Goal: Task Accomplishment & Management: Contribute content

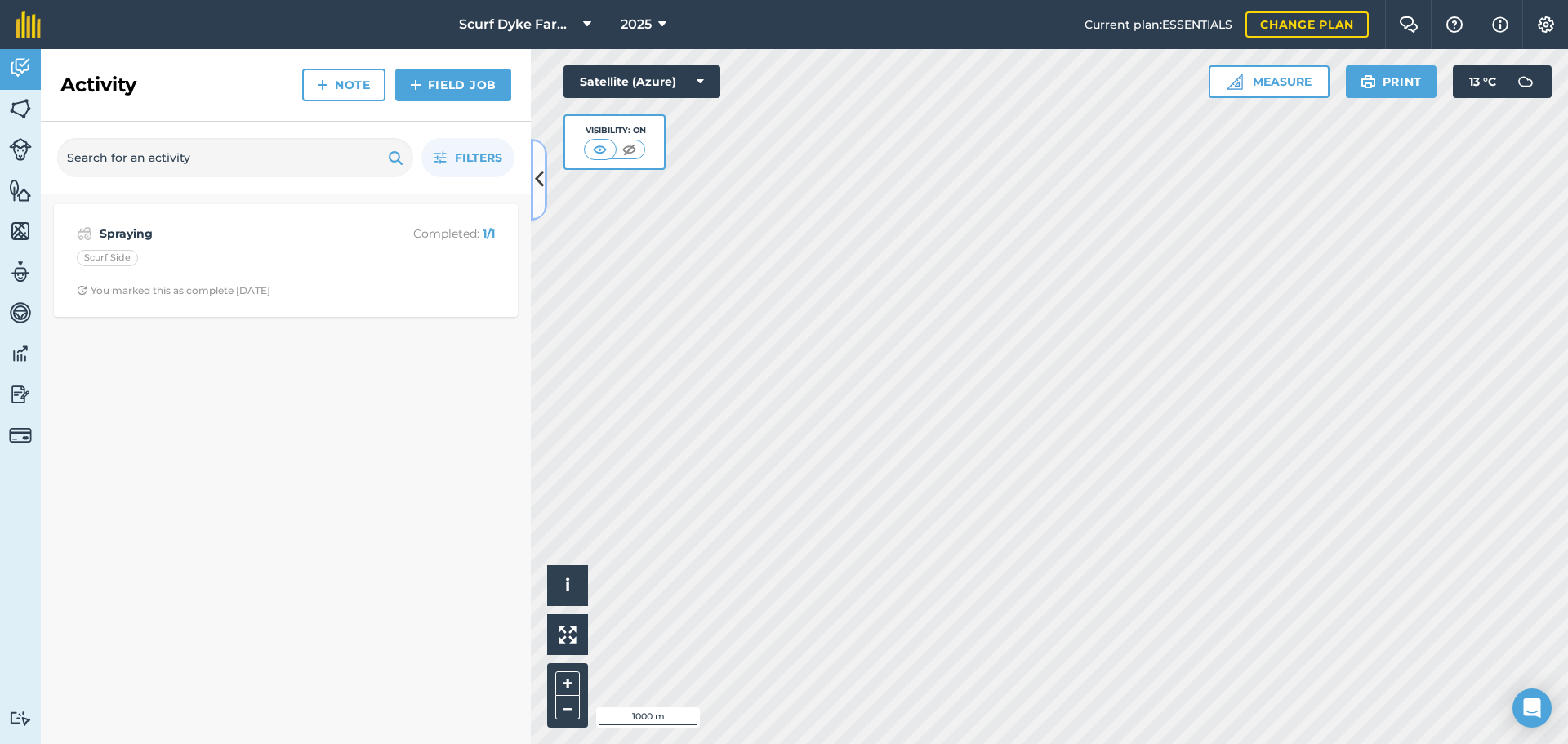
click at [541, 180] on icon at bounding box center [539, 179] width 9 height 28
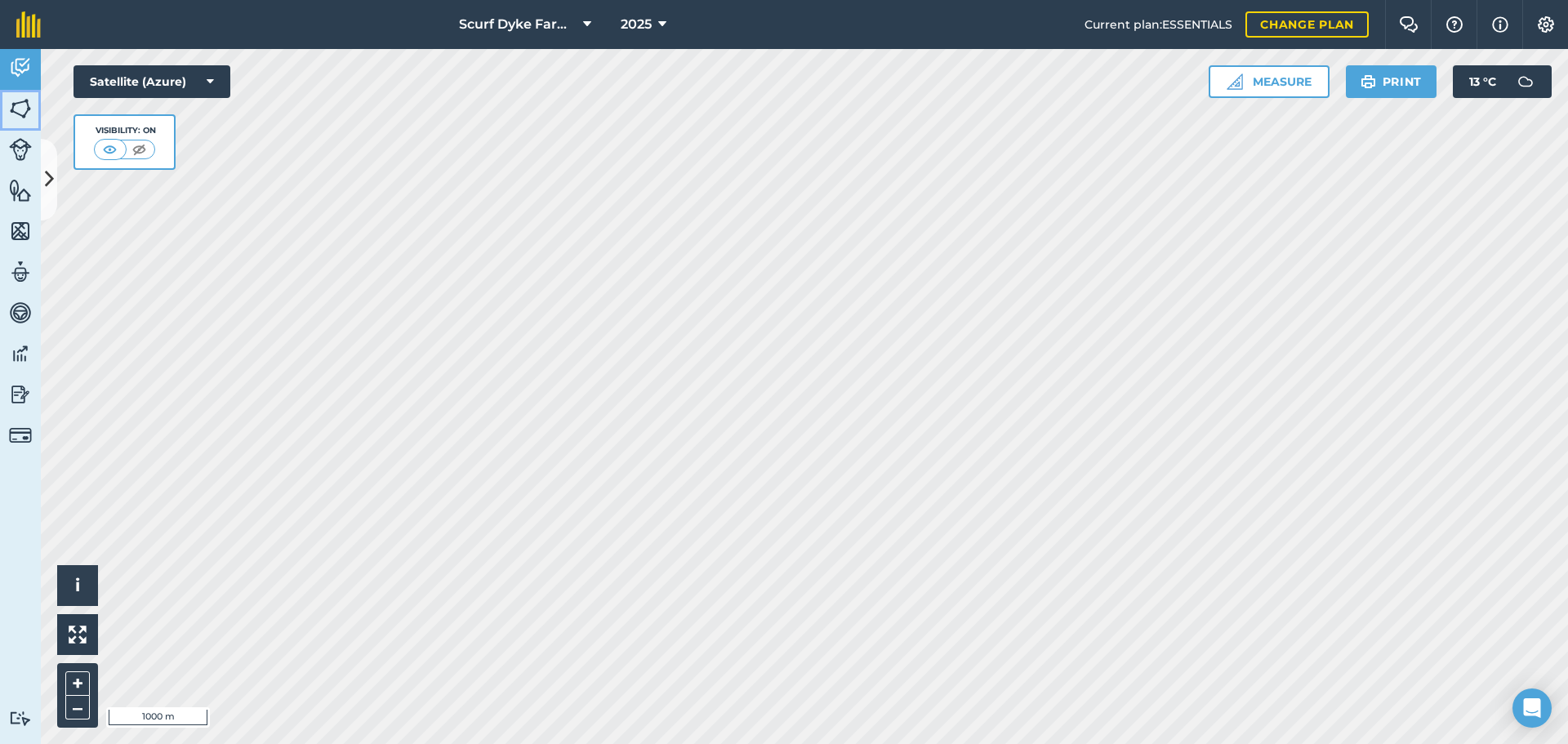
click at [15, 109] on img at bounding box center [21, 109] width 23 height 25
click at [49, 168] on icon at bounding box center [49, 179] width 9 height 28
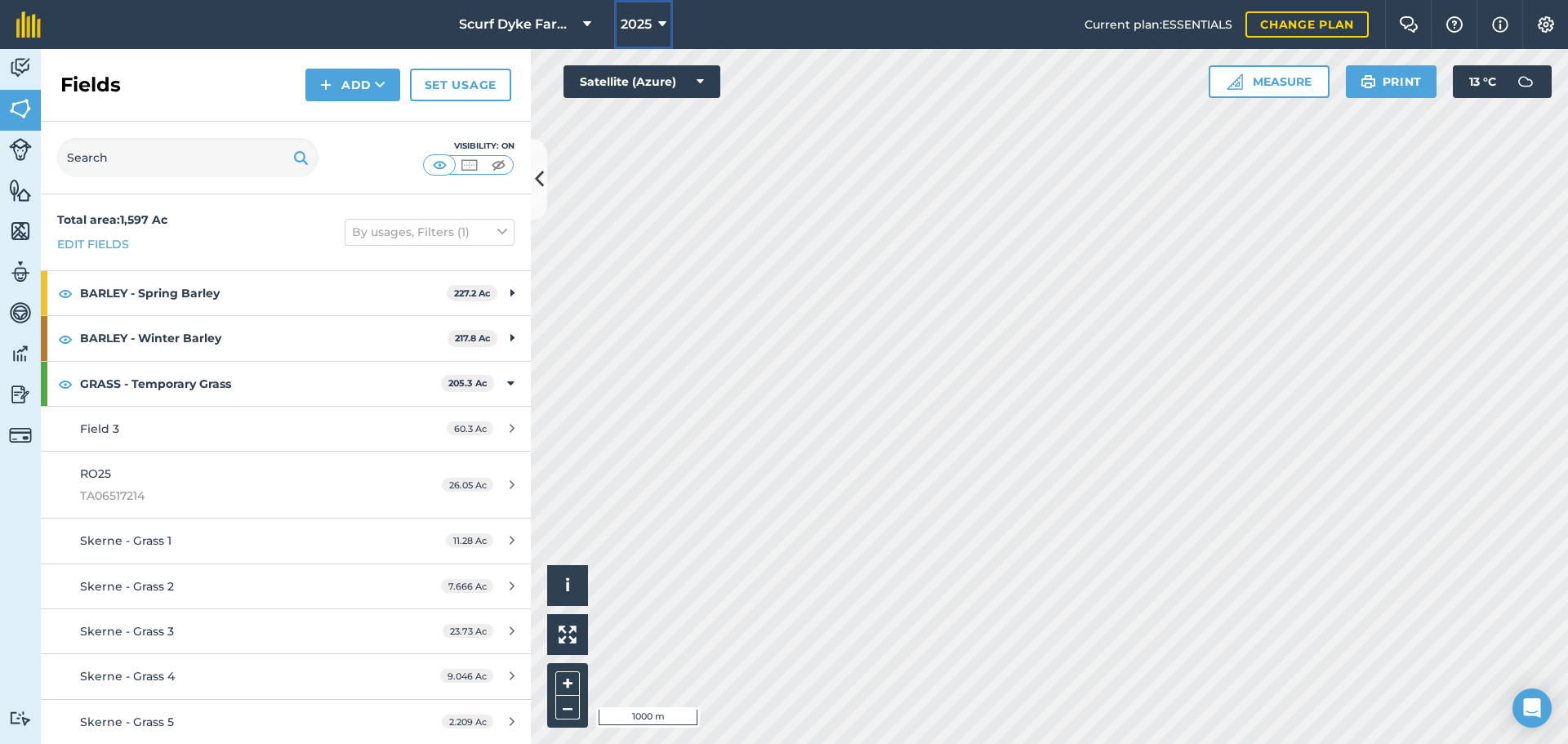
click at [646, 30] on span "2025" at bounding box center [635, 25] width 31 height 20
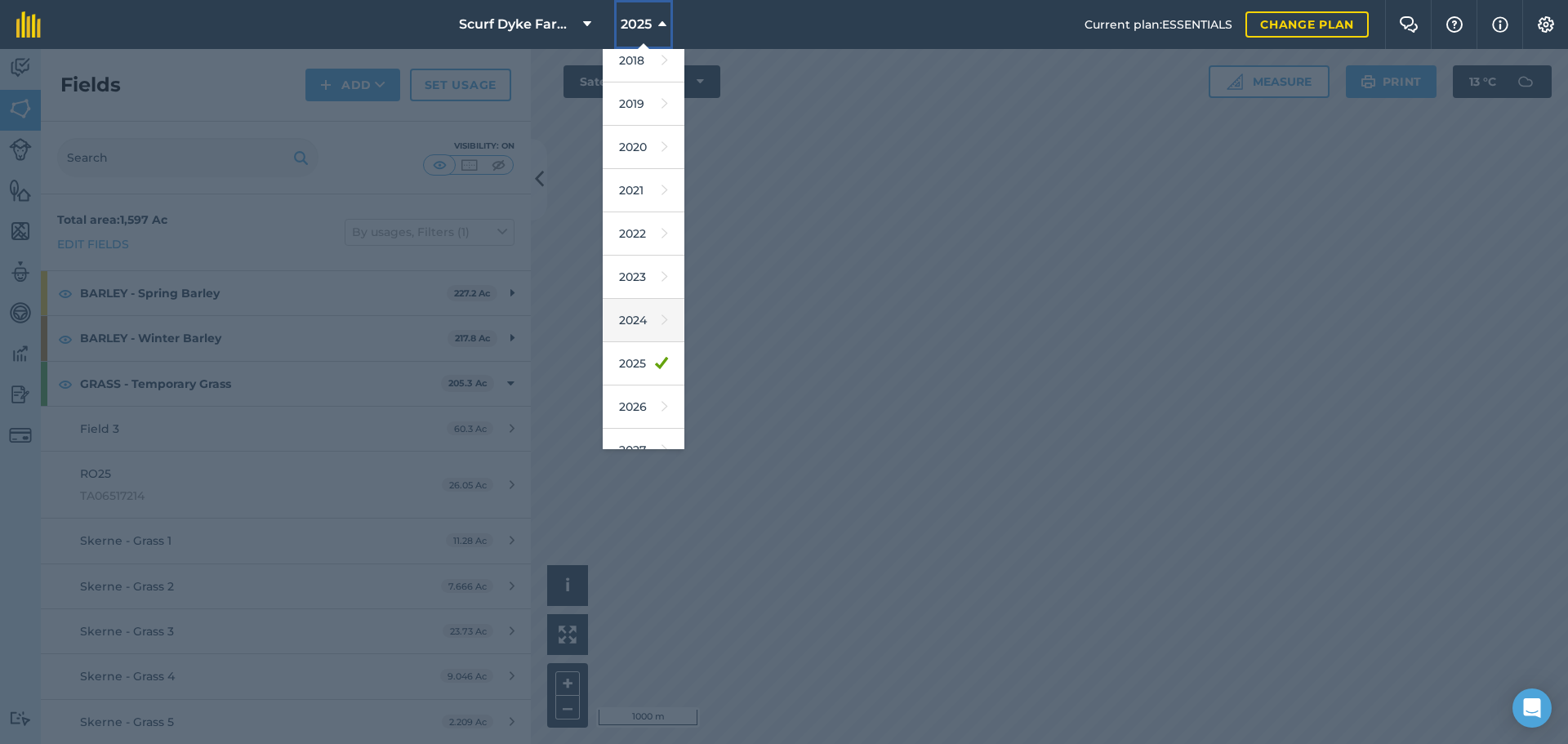
scroll to position [76, 0]
click at [662, 379] on icon at bounding box center [665, 384] width 7 height 23
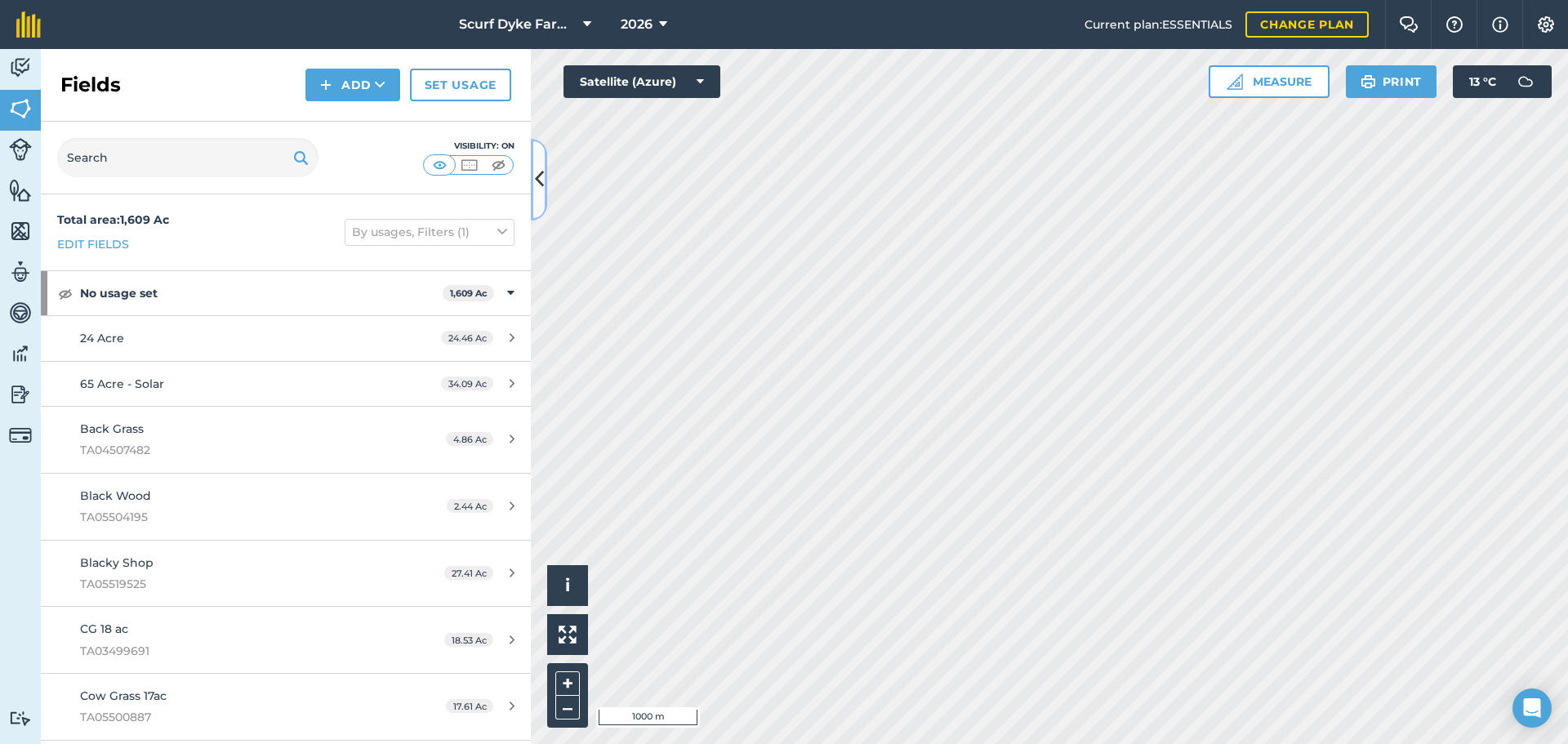
click at [535, 168] on icon at bounding box center [539, 179] width 9 height 28
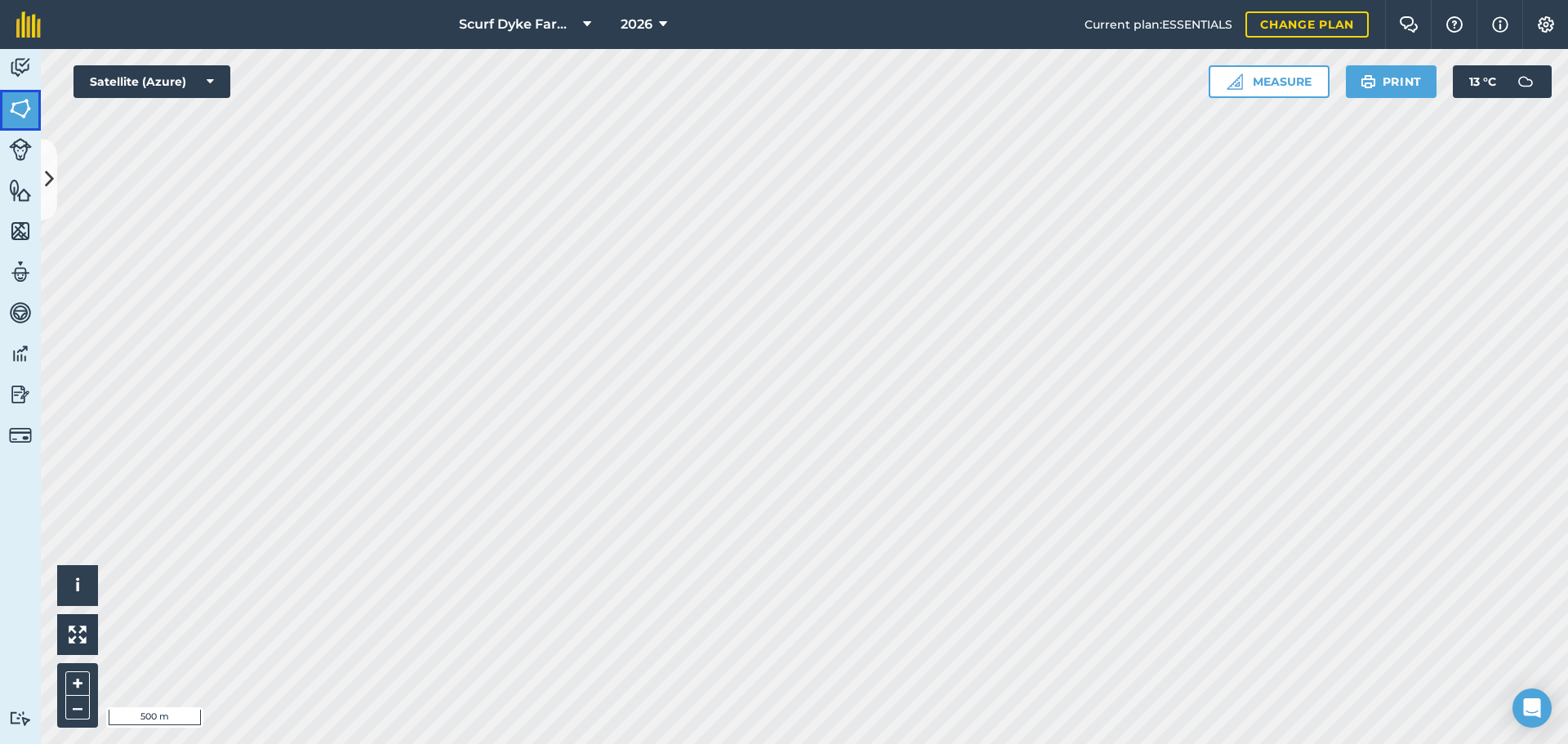
click at [27, 114] on img at bounding box center [21, 109] width 23 height 25
click at [52, 183] on icon at bounding box center [49, 179] width 9 height 28
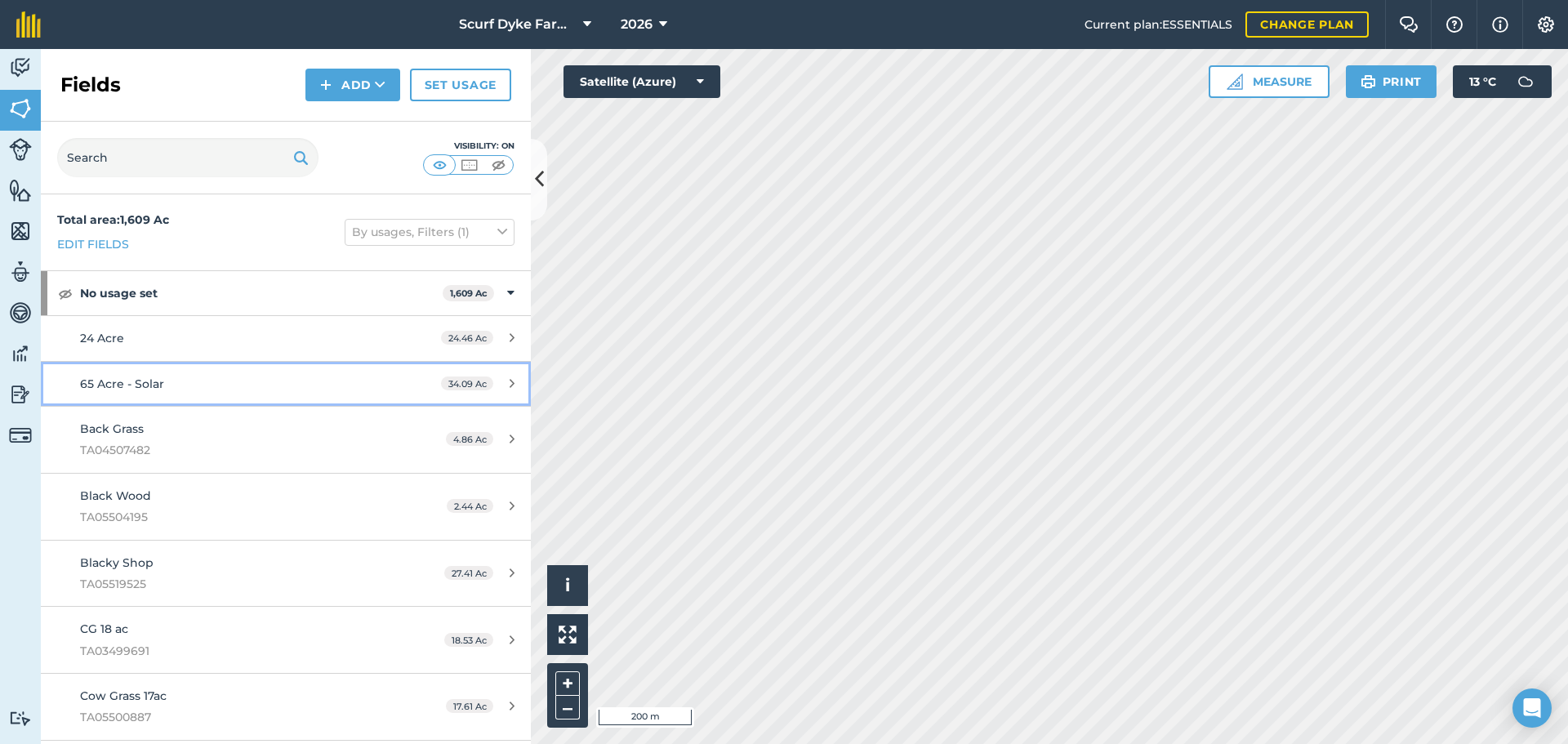
click at [296, 391] on div "65 Acre - Solar" at bounding box center [234, 384] width 307 height 18
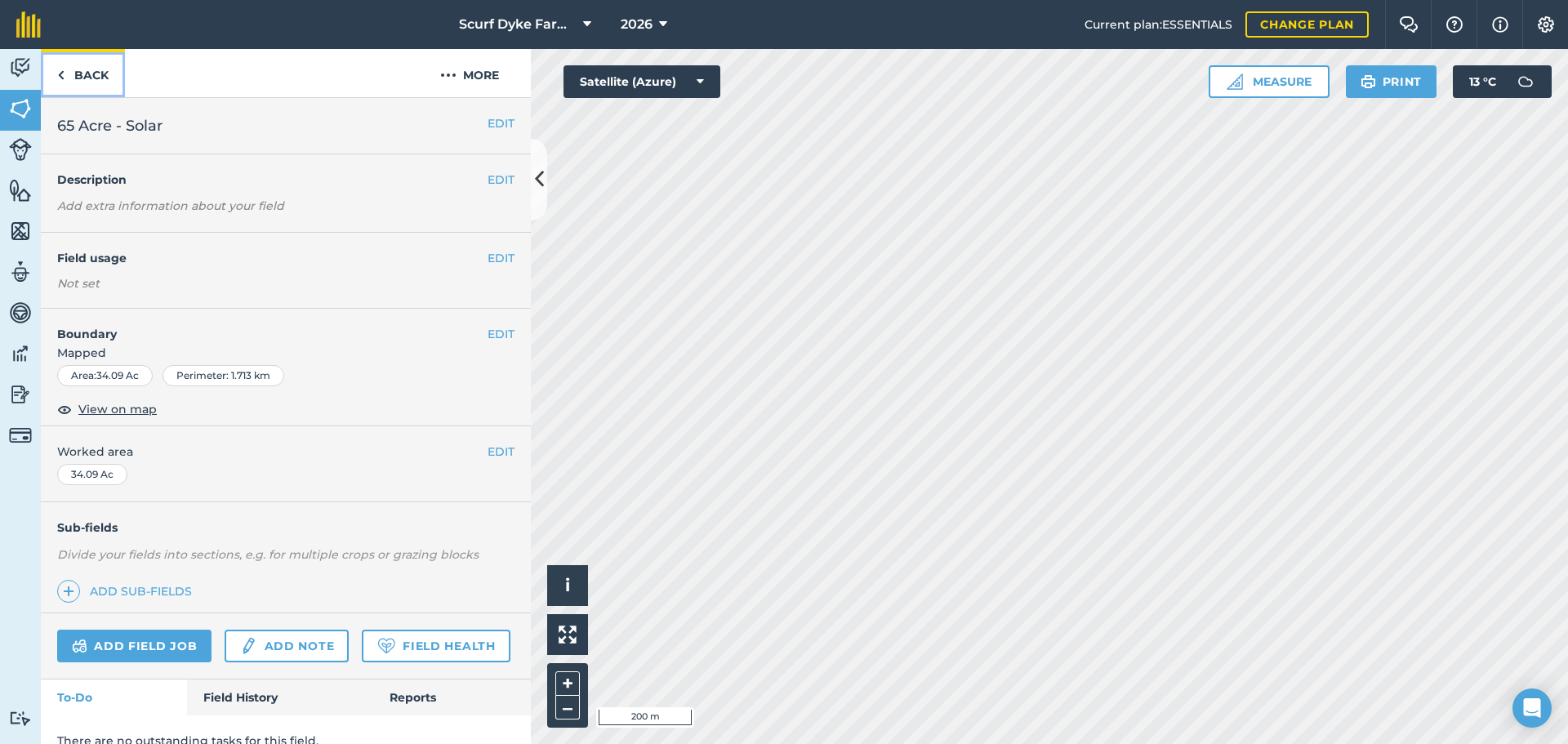
click at [100, 69] on link "Back" at bounding box center [82, 73] width 84 height 48
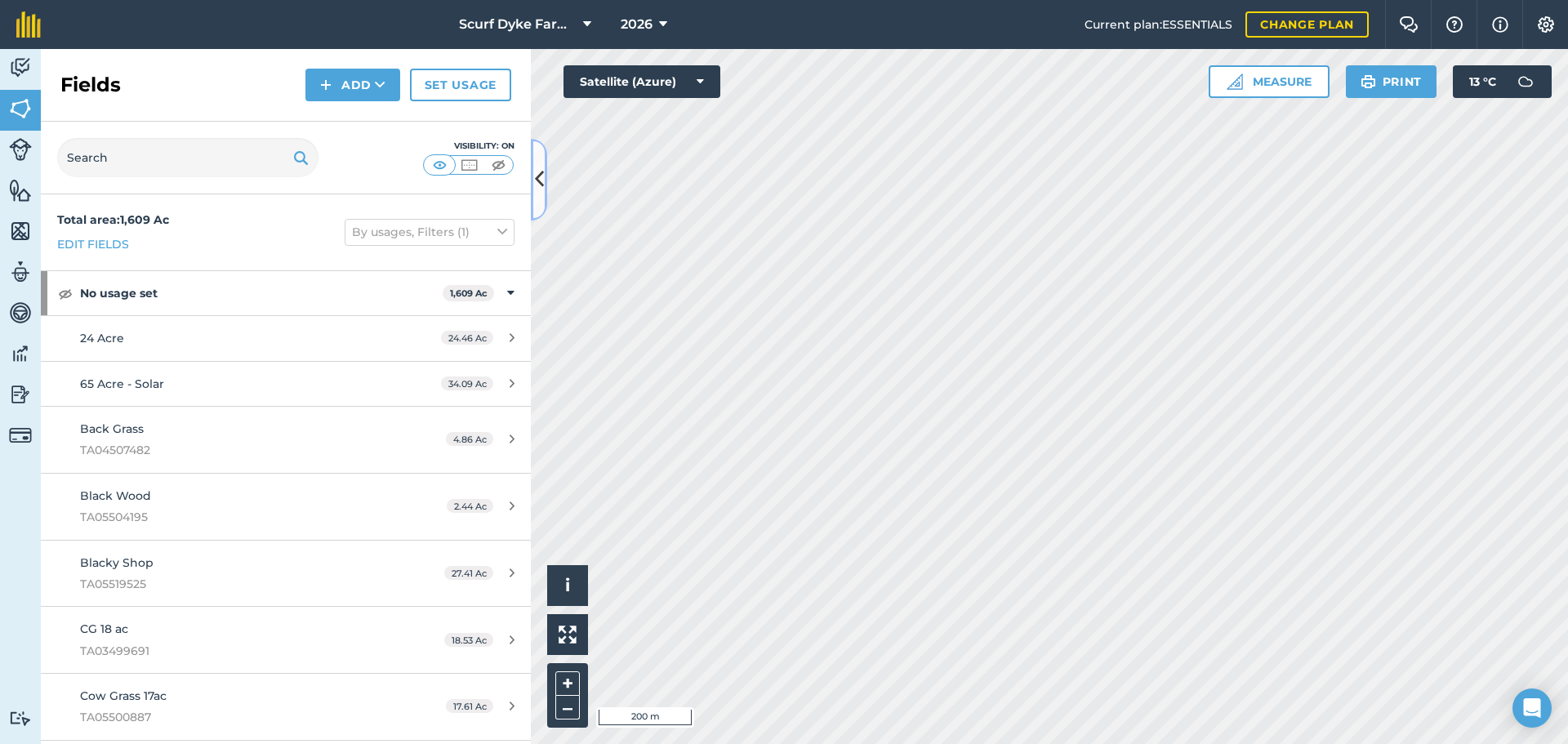
click at [544, 180] on button at bounding box center [539, 179] width 17 height 81
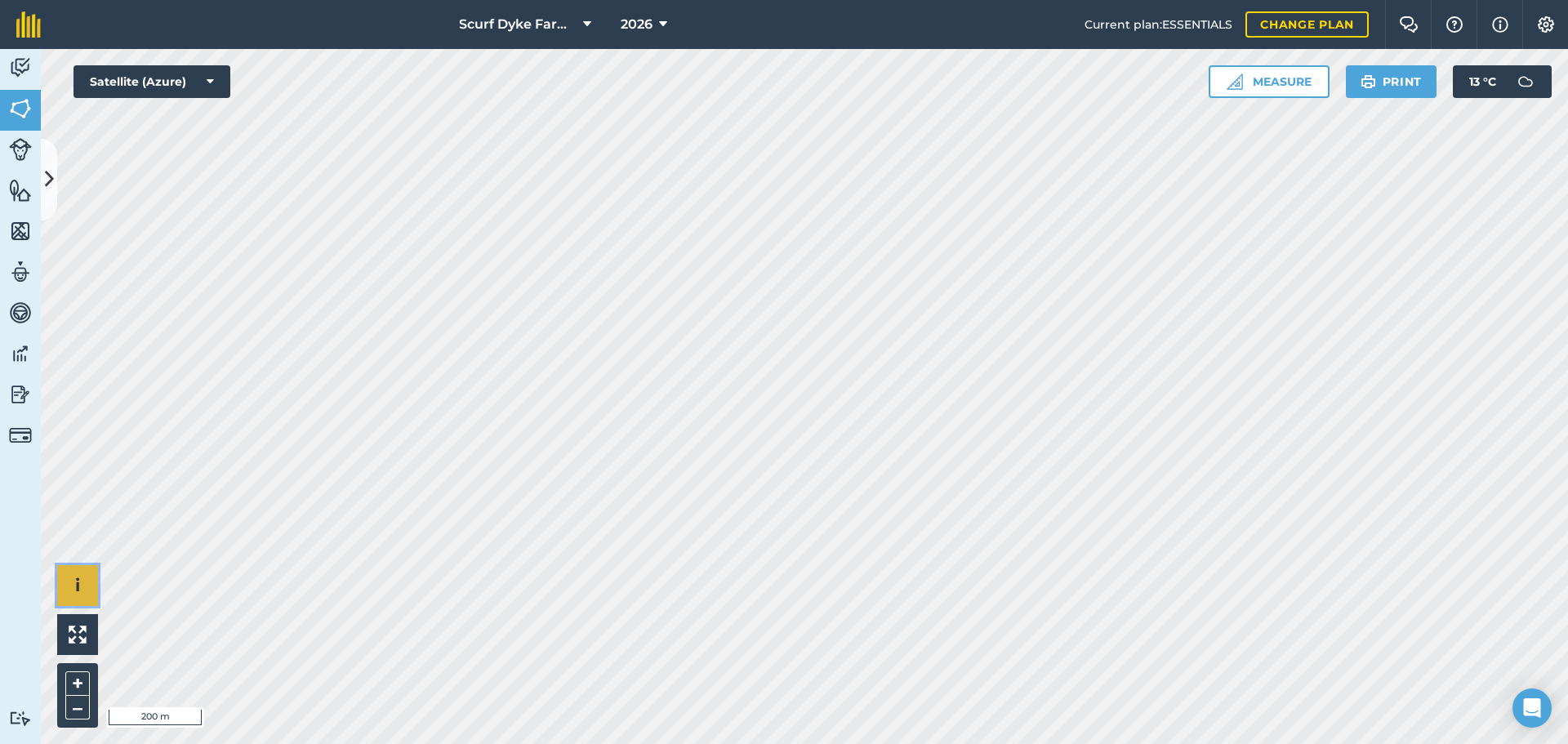
click at [63, 584] on button "i" at bounding box center [77, 585] width 41 height 41
click at [75, 583] on span "›" at bounding box center [78, 586] width 6 height 21
click at [51, 169] on icon at bounding box center [49, 179] width 9 height 28
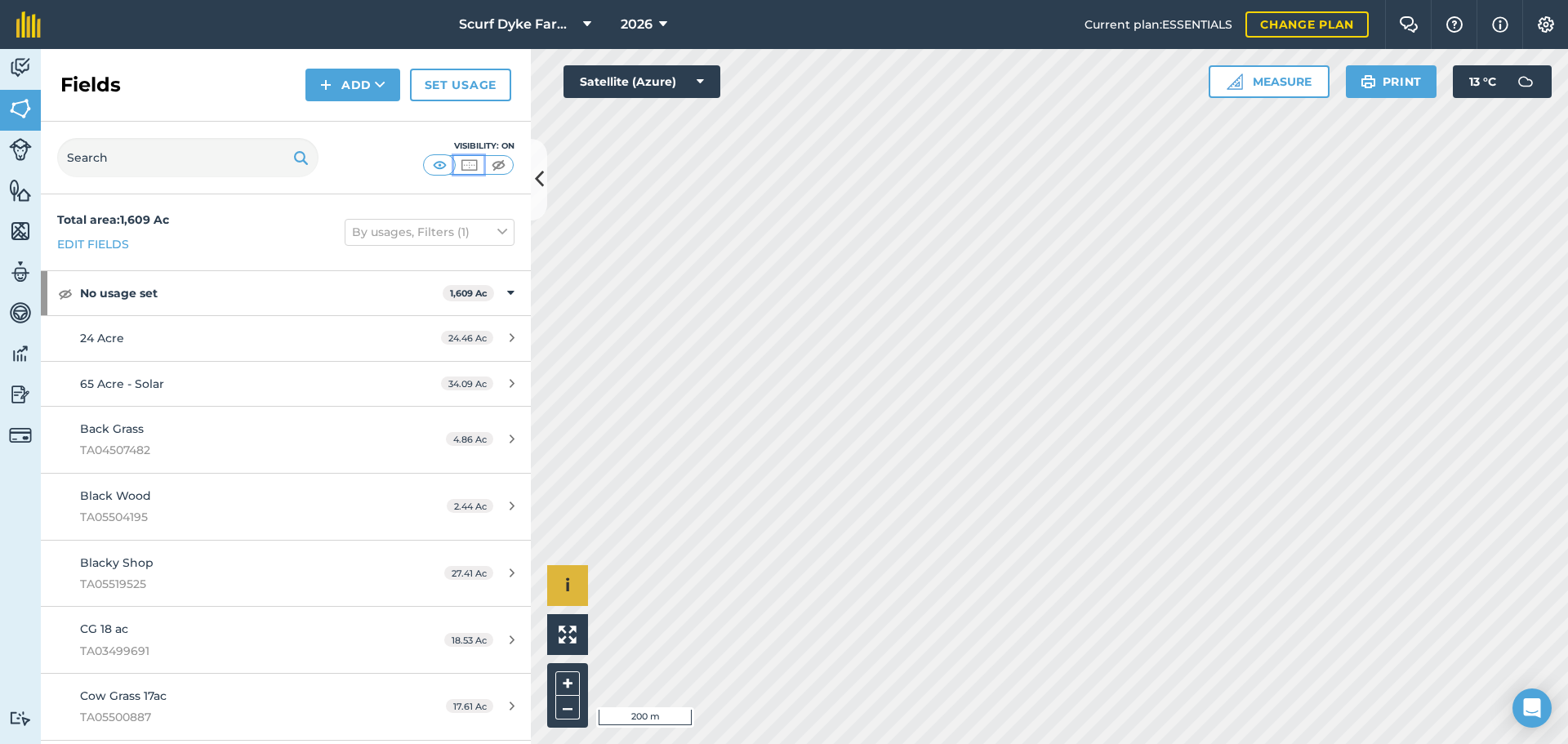
click at [468, 168] on img at bounding box center [468, 165] width 21 height 17
click at [441, 165] on img at bounding box center [439, 165] width 21 height 17
click at [27, 201] on img at bounding box center [21, 191] width 23 height 25
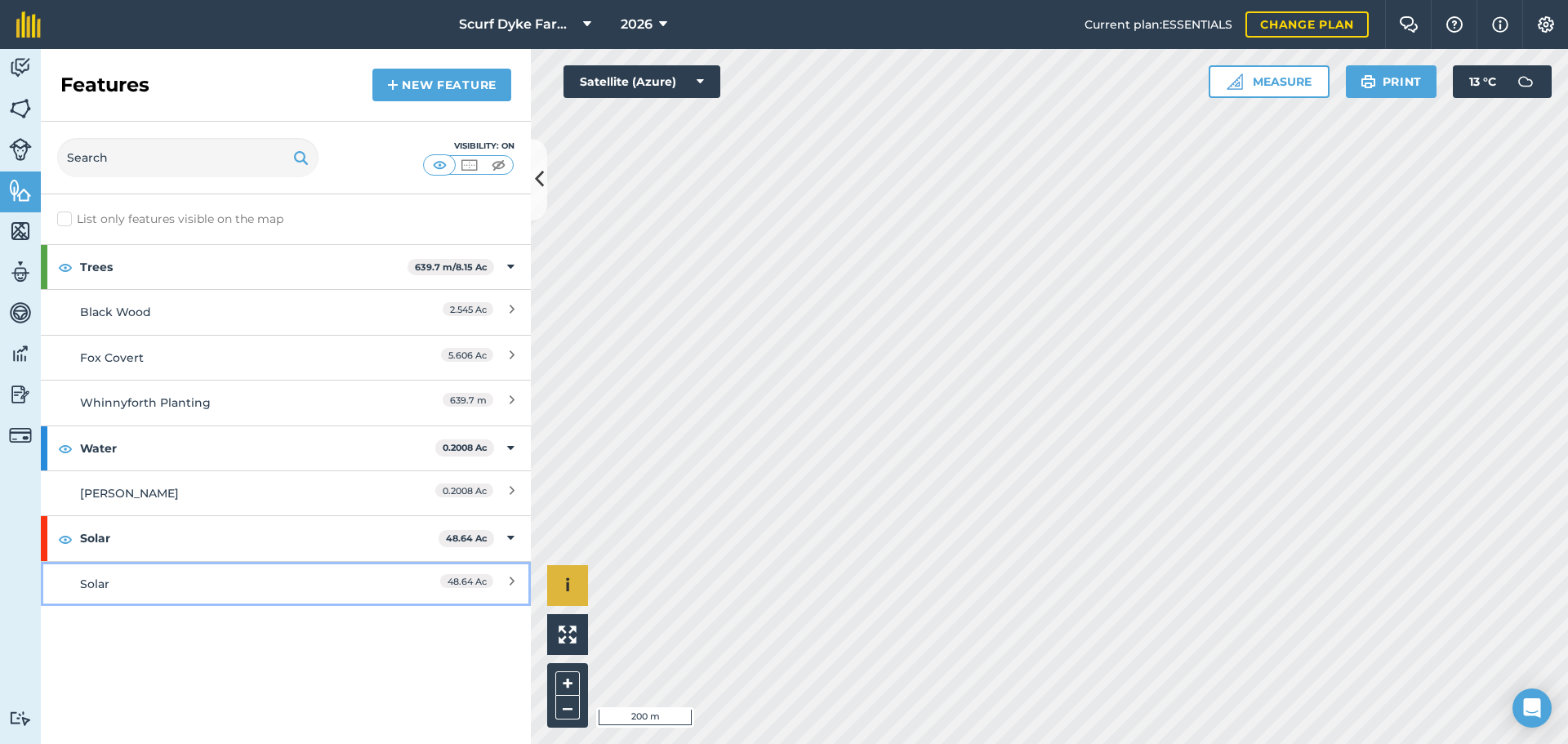
click at [502, 581] on div "48.64 Ac" at bounding box center [442, 584] width 144 height 18
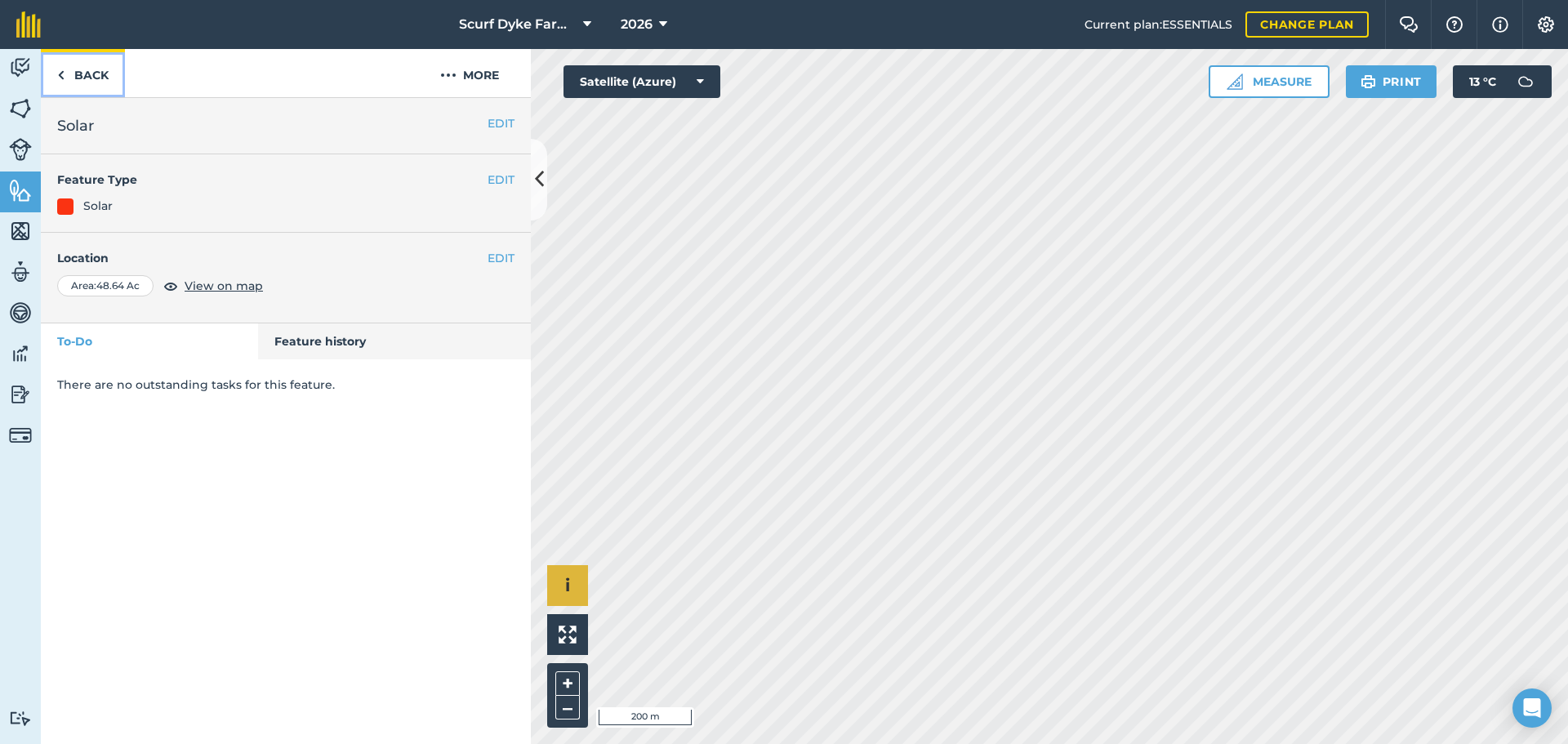
click at [77, 77] on link "Back" at bounding box center [82, 73] width 84 height 48
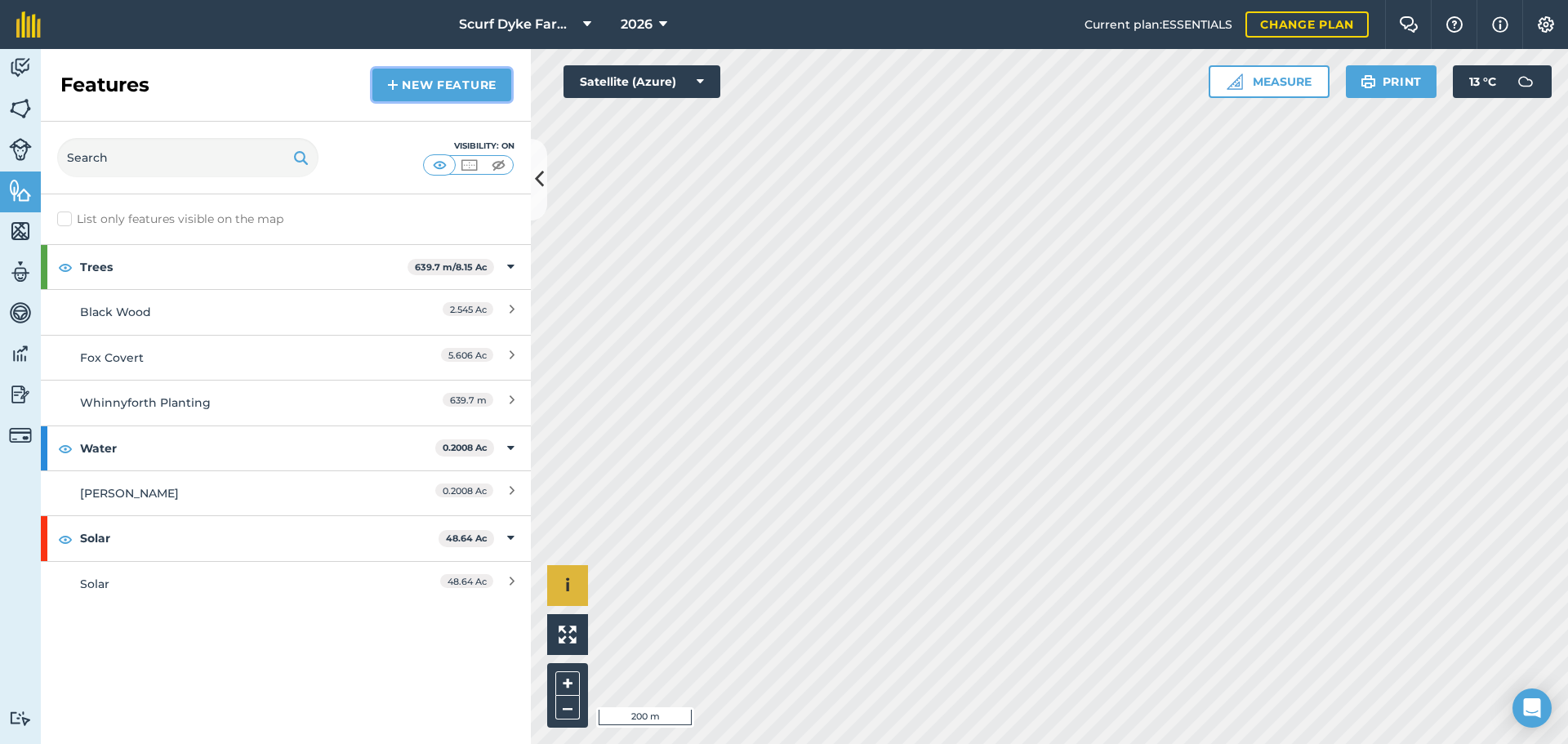
click at [445, 85] on link "New feature" at bounding box center [441, 85] width 138 height 32
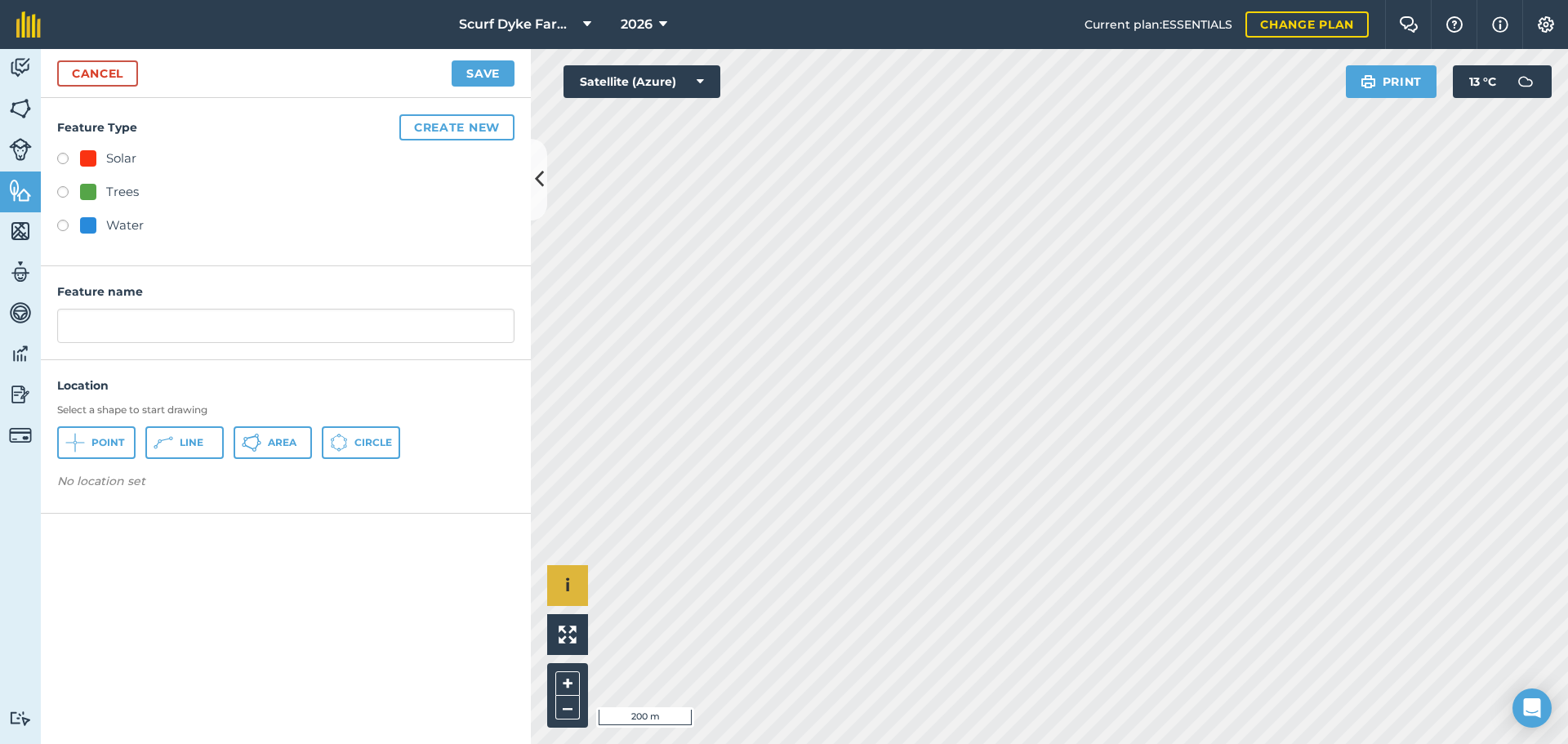
click at [66, 156] on label at bounding box center [69, 161] width 23 height 17
radio input "true"
type input "Solar 2"
click at [97, 75] on link "Cancel" at bounding box center [97, 74] width 80 height 27
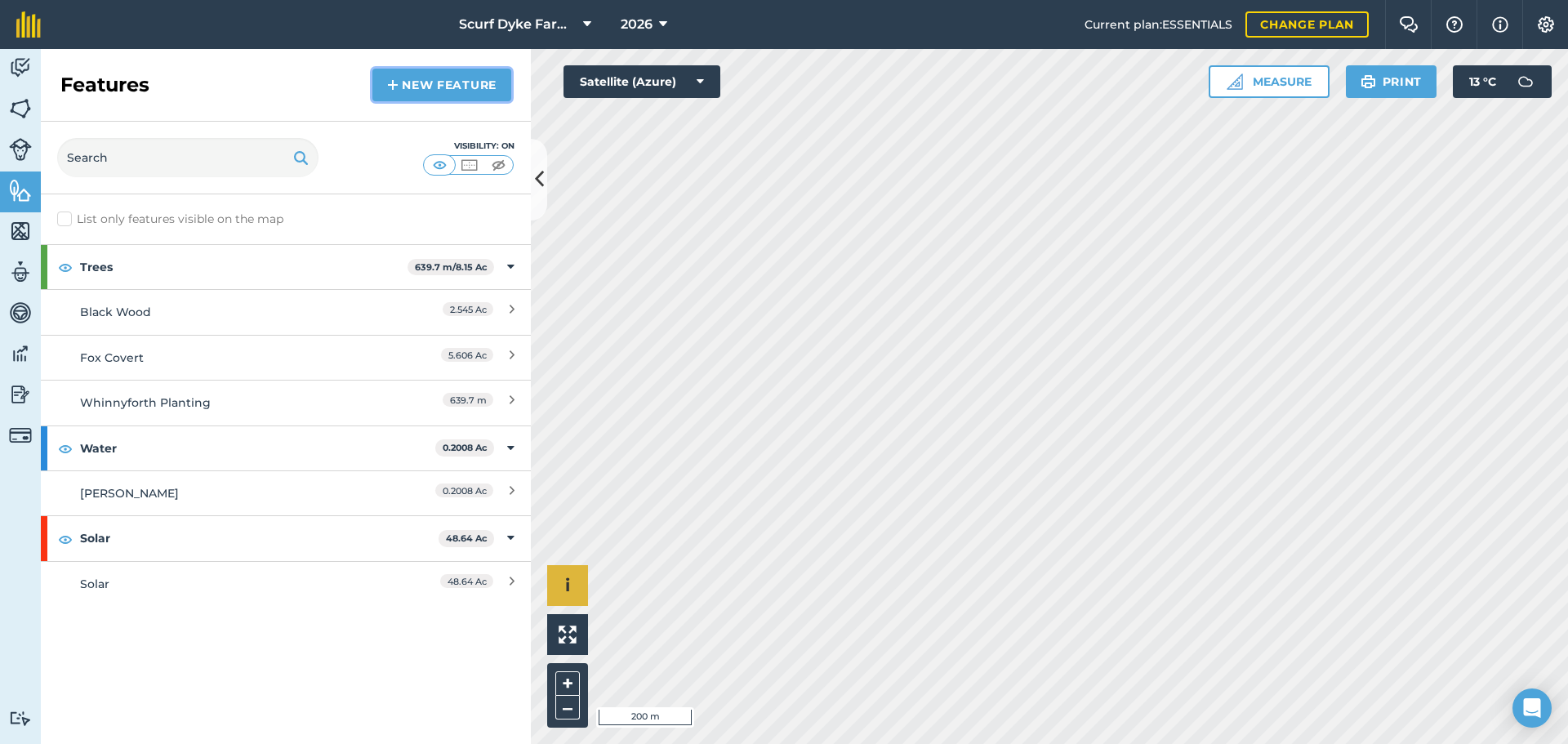
click at [416, 83] on link "New feature" at bounding box center [441, 85] width 138 height 32
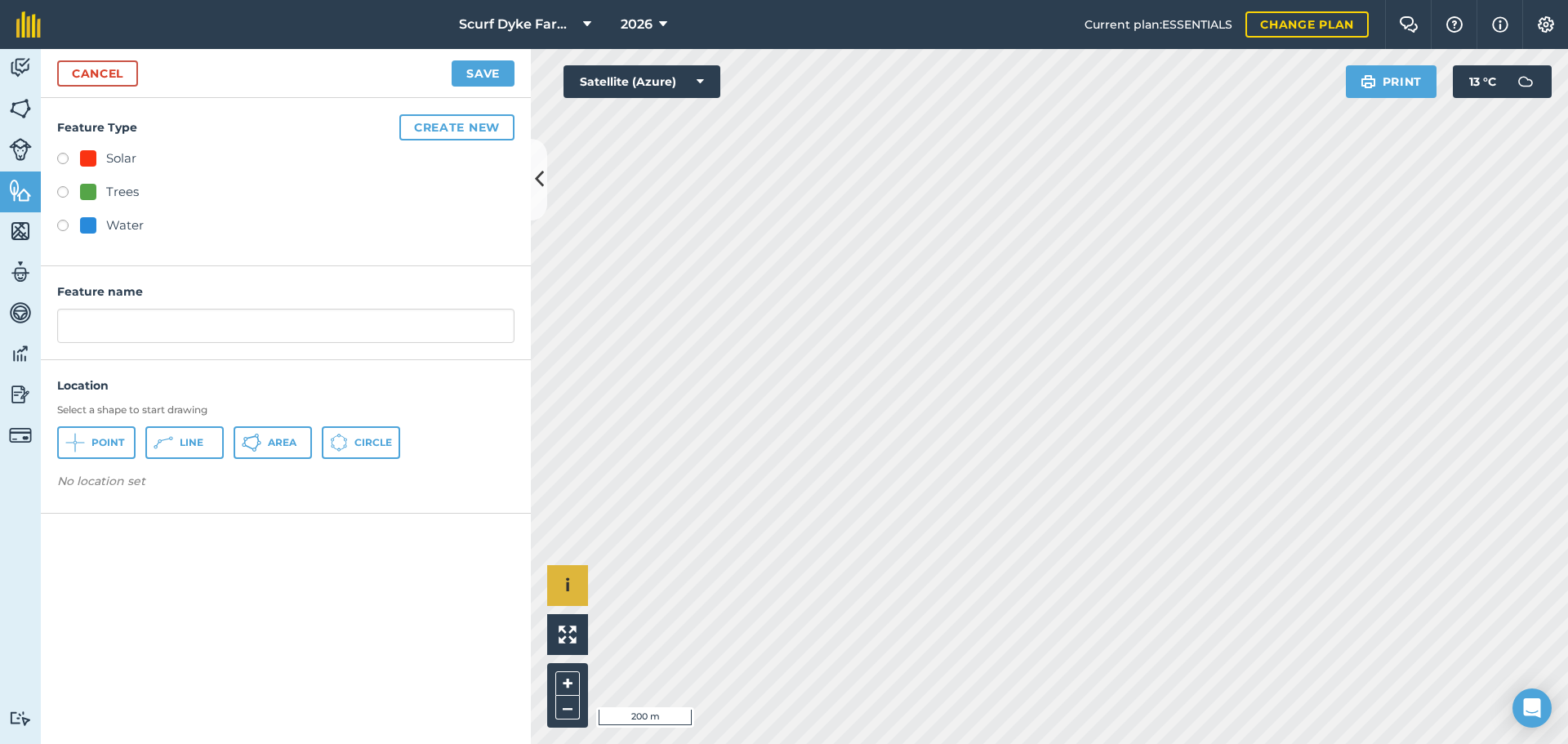
click at [65, 154] on label at bounding box center [69, 161] width 23 height 17
radio input "true"
click at [112, 326] on input "Solar 2" at bounding box center [285, 325] width 457 height 34
type input "Solar EF60"
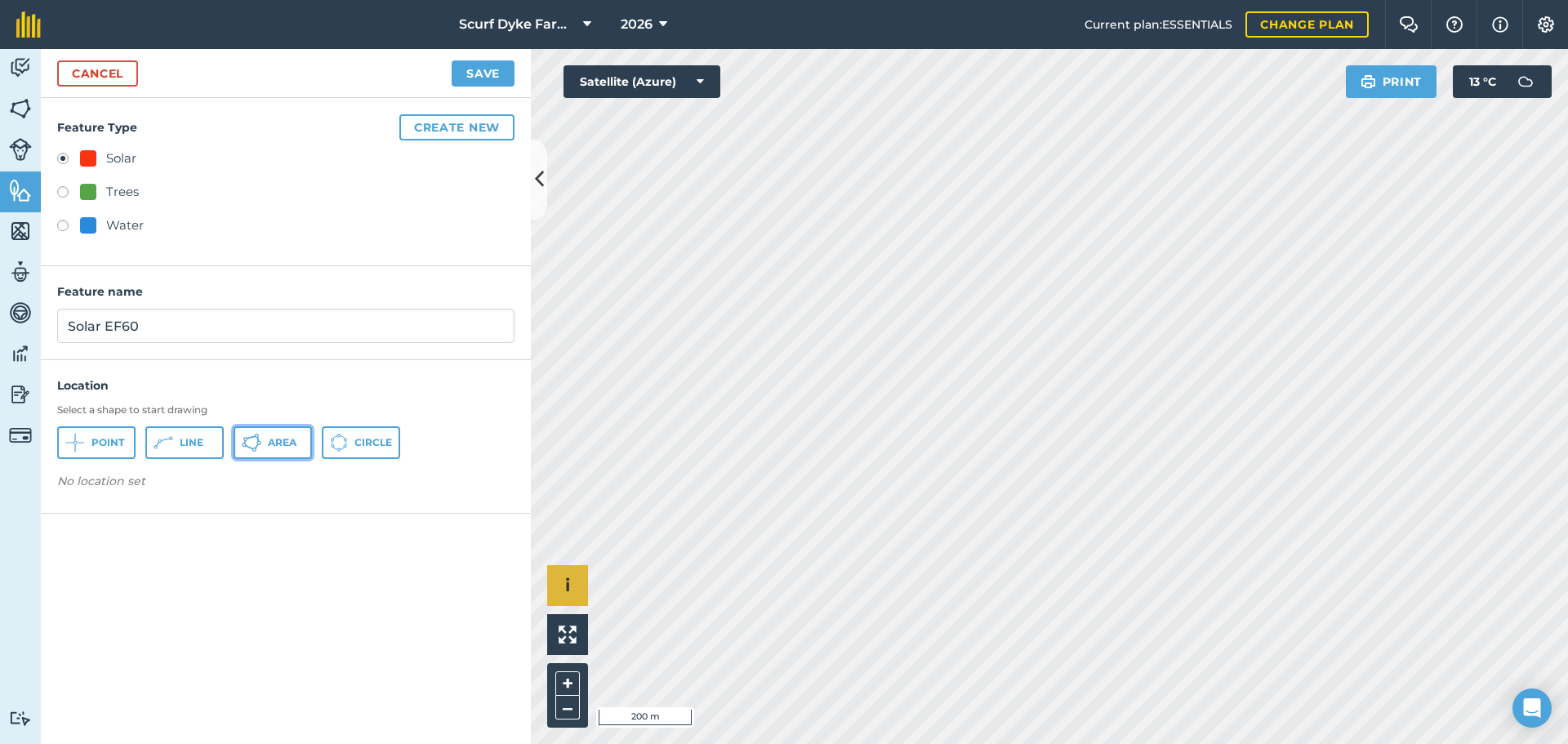
click at [260, 440] on icon at bounding box center [252, 443] width 20 height 20
click at [493, 80] on button "Save" at bounding box center [483, 74] width 63 height 27
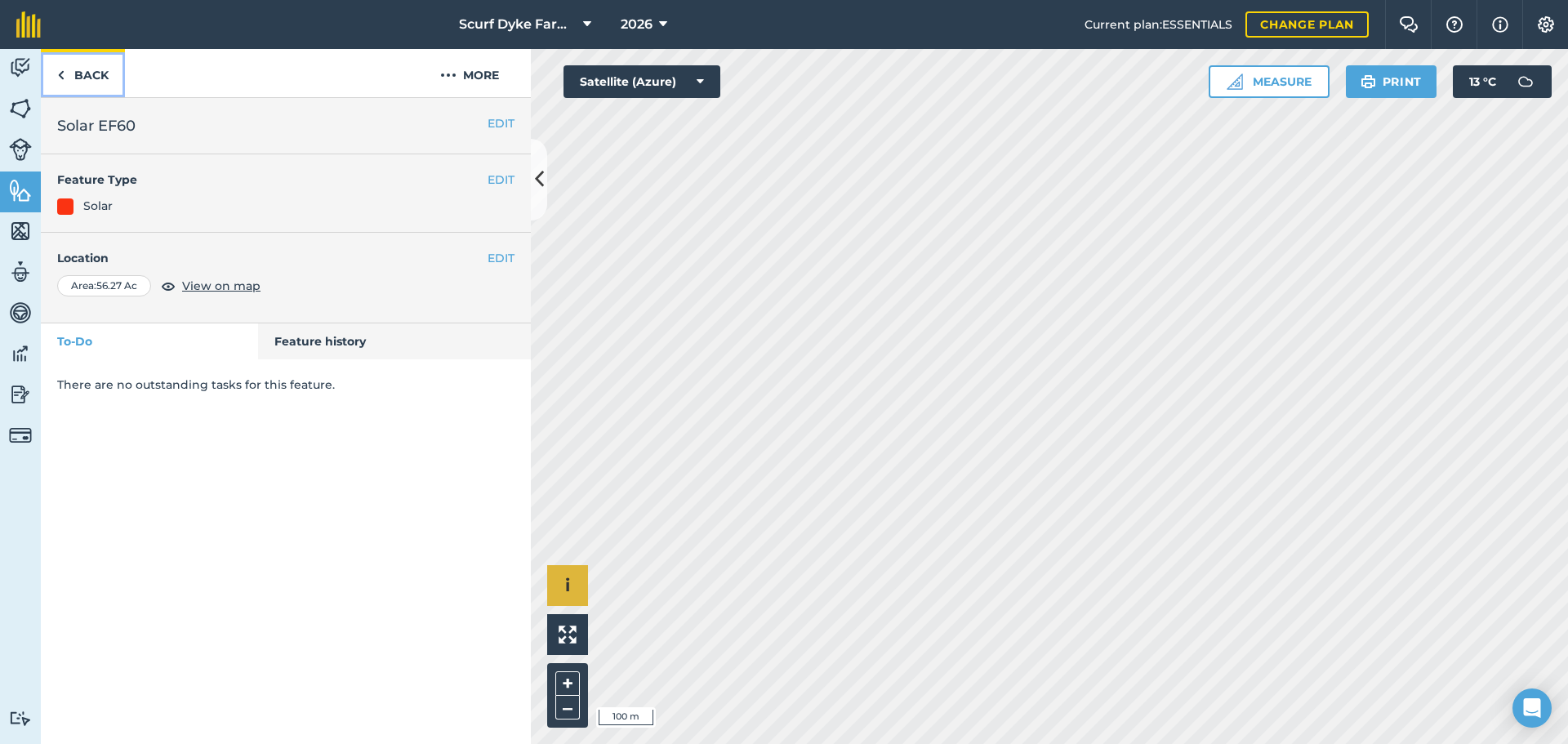
click at [99, 73] on link "Back" at bounding box center [82, 73] width 84 height 48
click at [77, 71] on link "Back" at bounding box center [82, 73] width 84 height 48
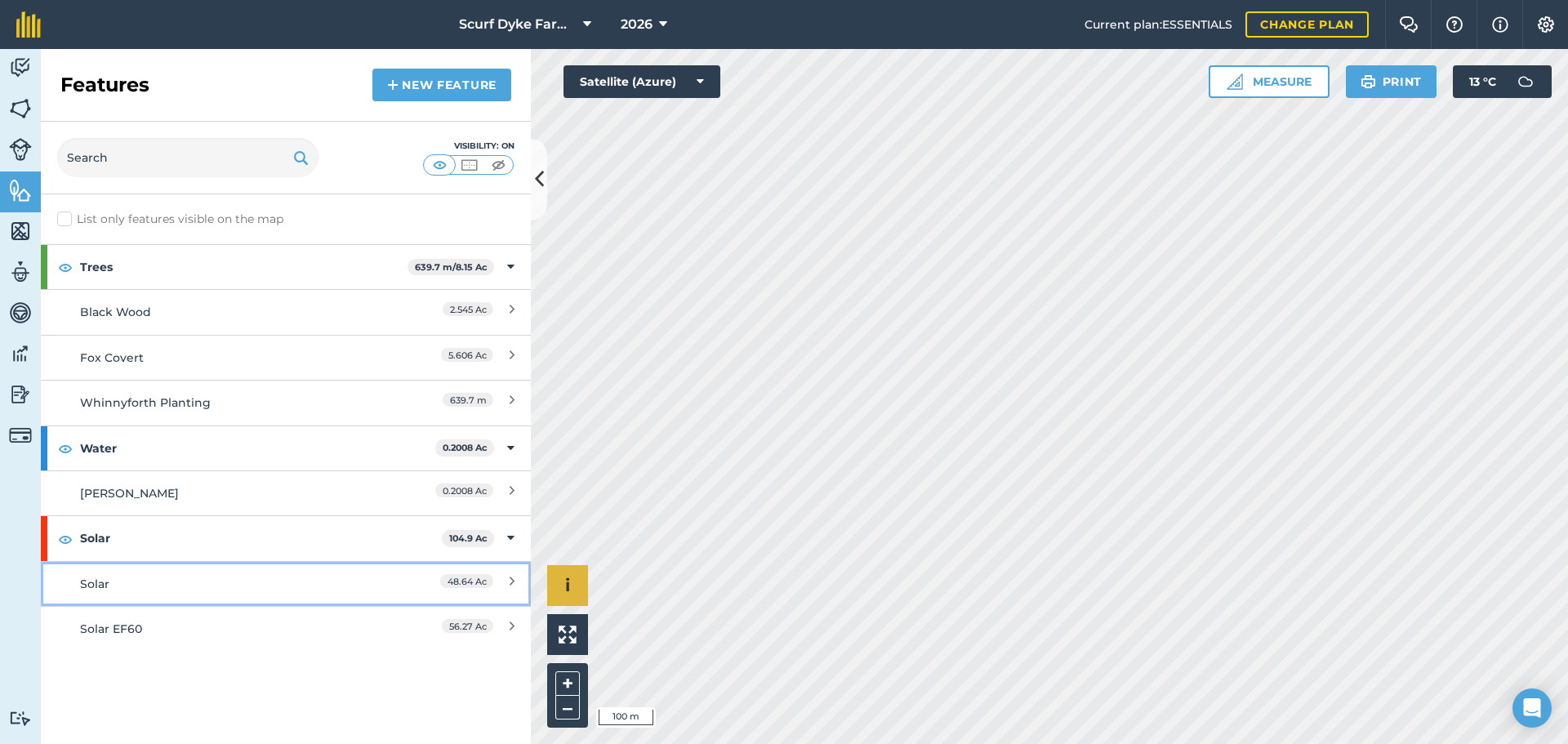
click at [206, 584] on div "Solar" at bounding box center [226, 584] width 290 height 18
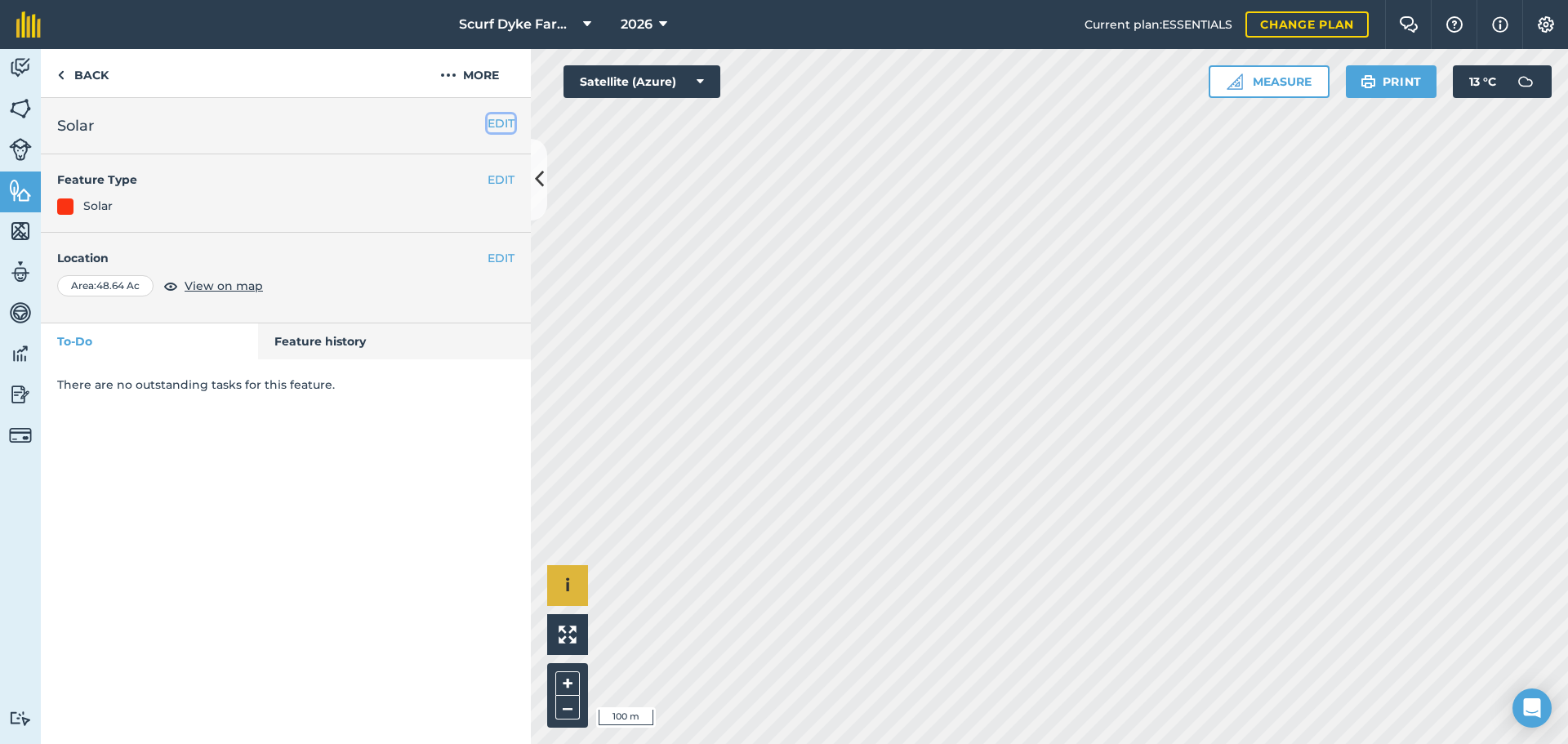
click at [501, 121] on button "EDIT" at bounding box center [501, 124] width 27 height 18
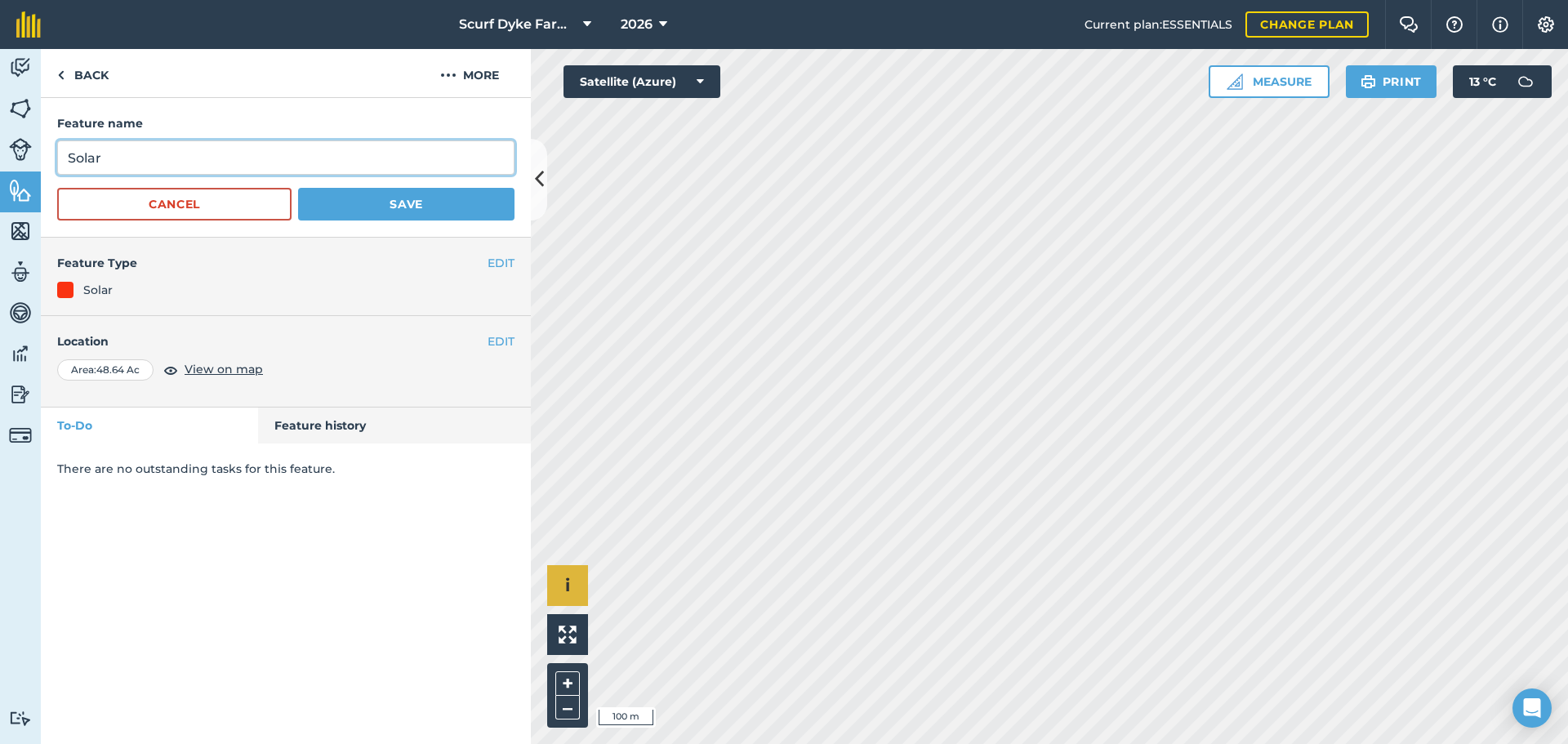
click at [135, 161] on input "Solar" at bounding box center [285, 157] width 457 height 34
type input "Solar EF47"
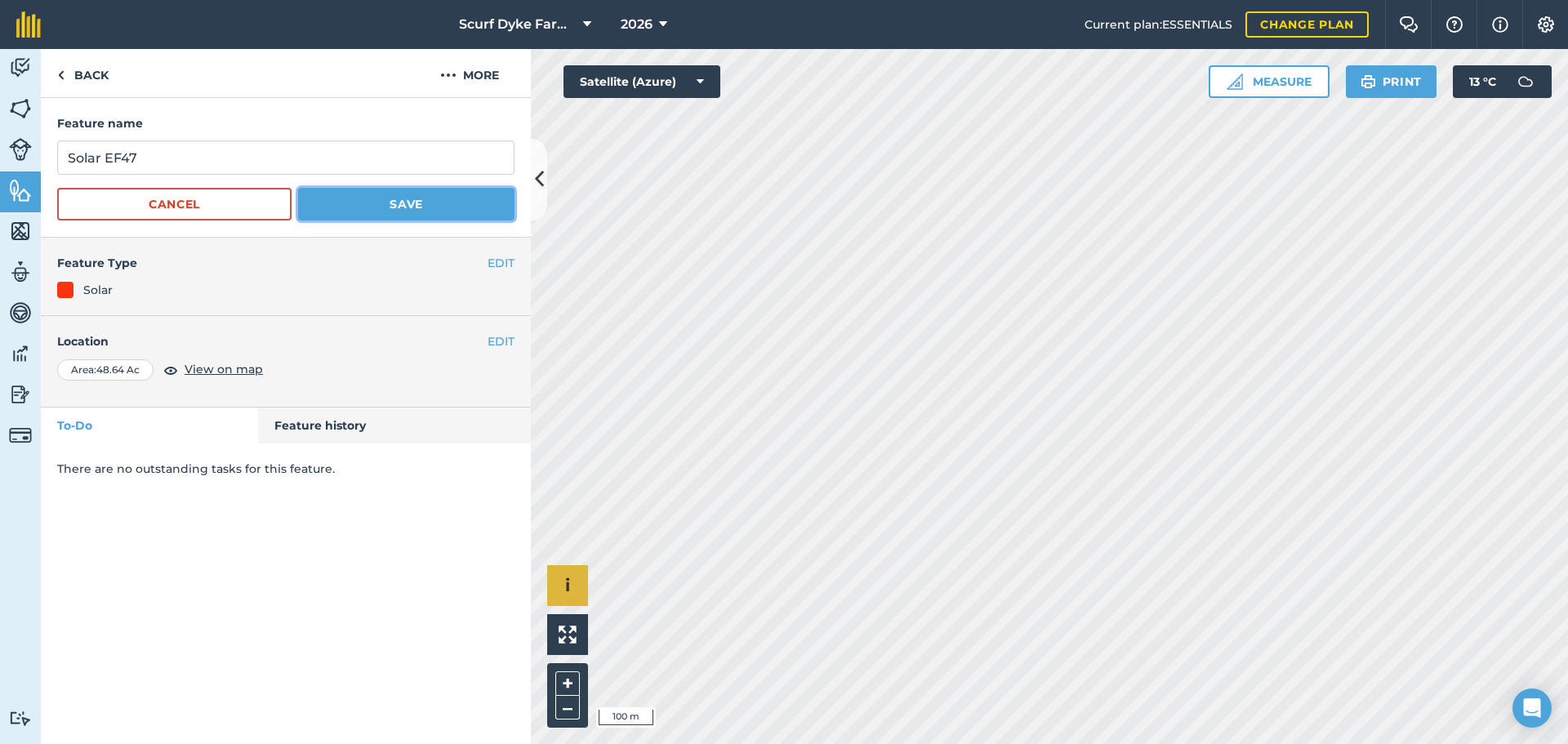
click at [376, 203] on button "Save" at bounding box center [405, 204] width 216 height 32
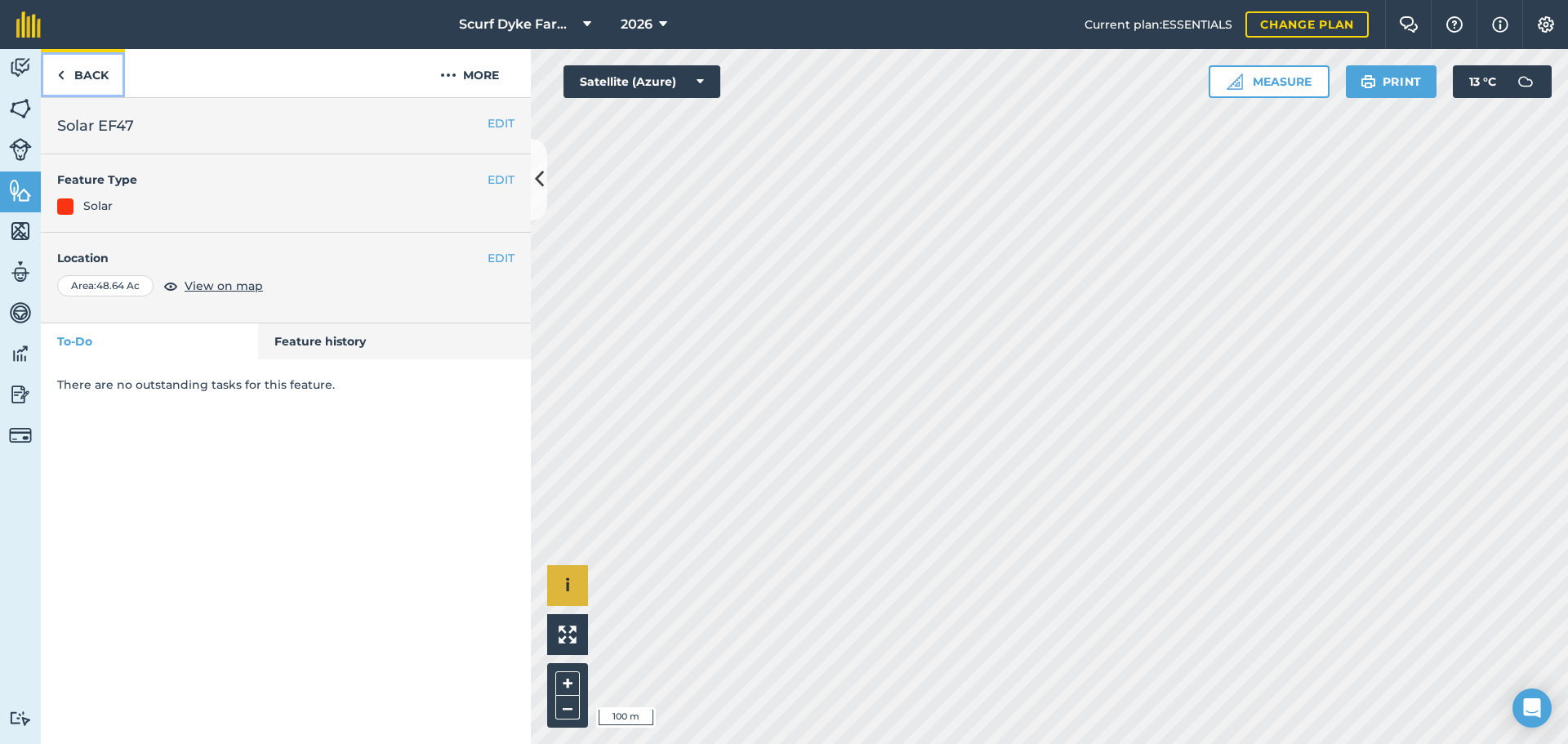
click at [73, 70] on link "Back" at bounding box center [82, 73] width 84 height 48
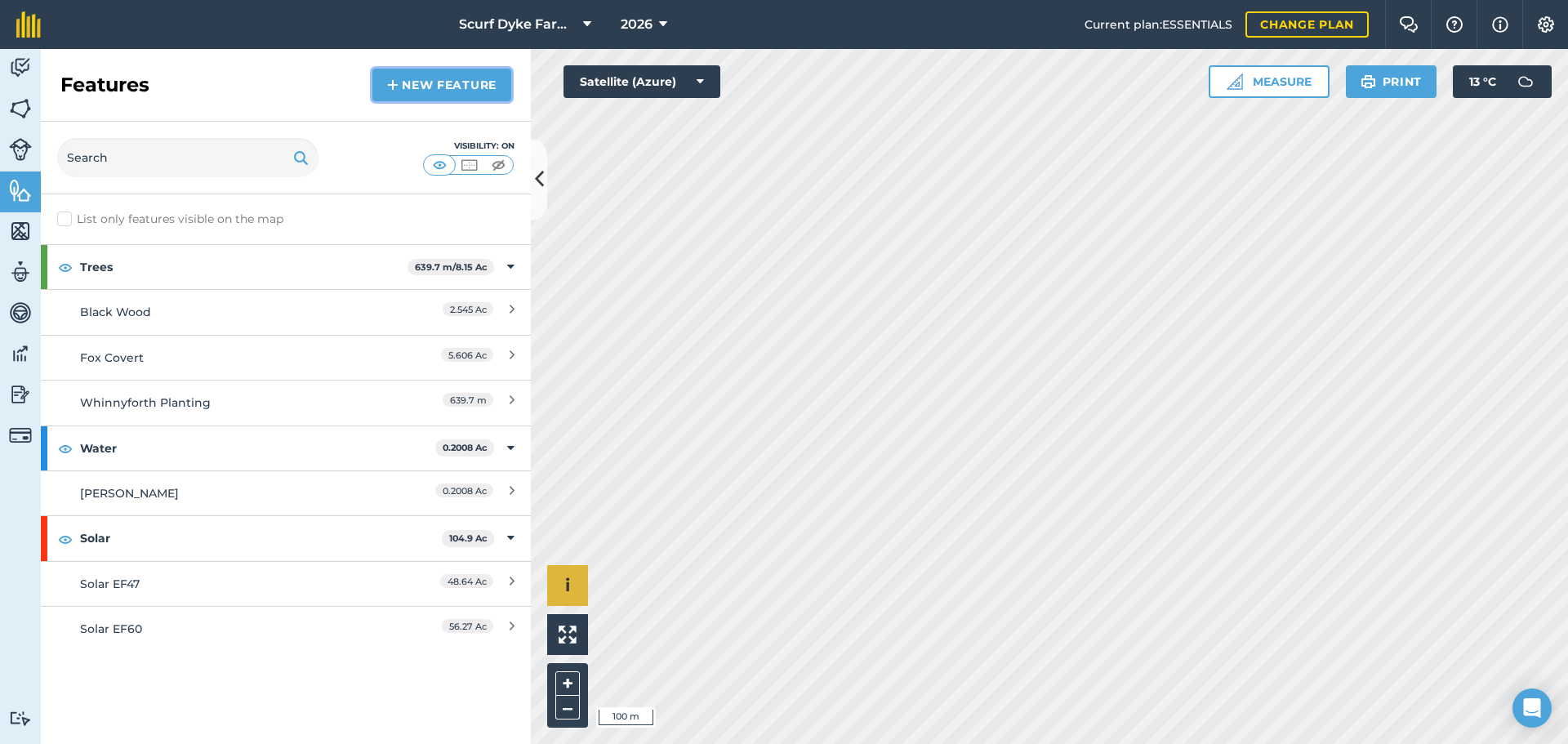
click at [434, 90] on link "New feature" at bounding box center [441, 85] width 138 height 32
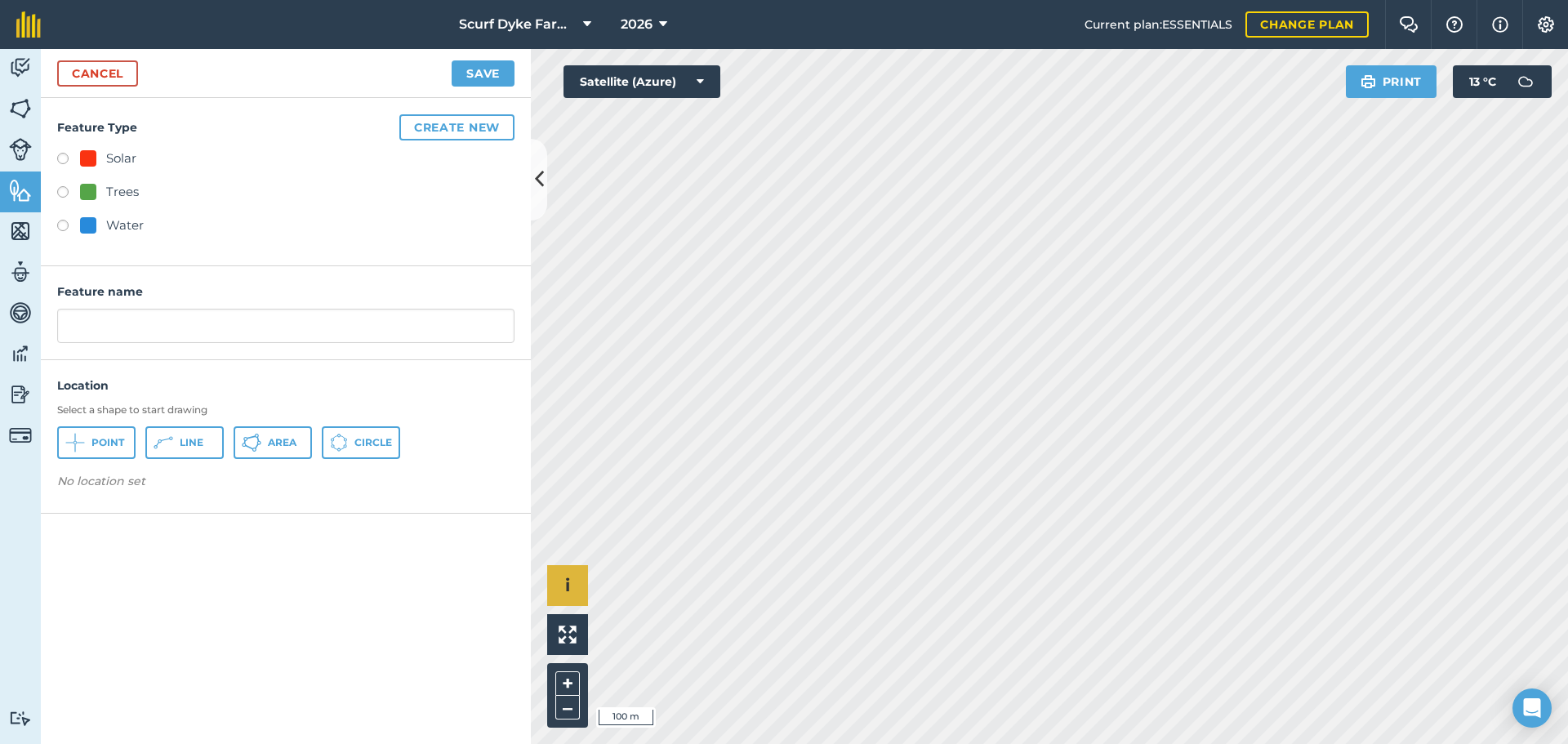
click at [61, 154] on label at bounding box center [69, 161] width 23 height 17
radio input "true"
click at [132, 325] on input "Solar" at bounding box center [285, 325] width 457 height 34
type input "Solar EF35"
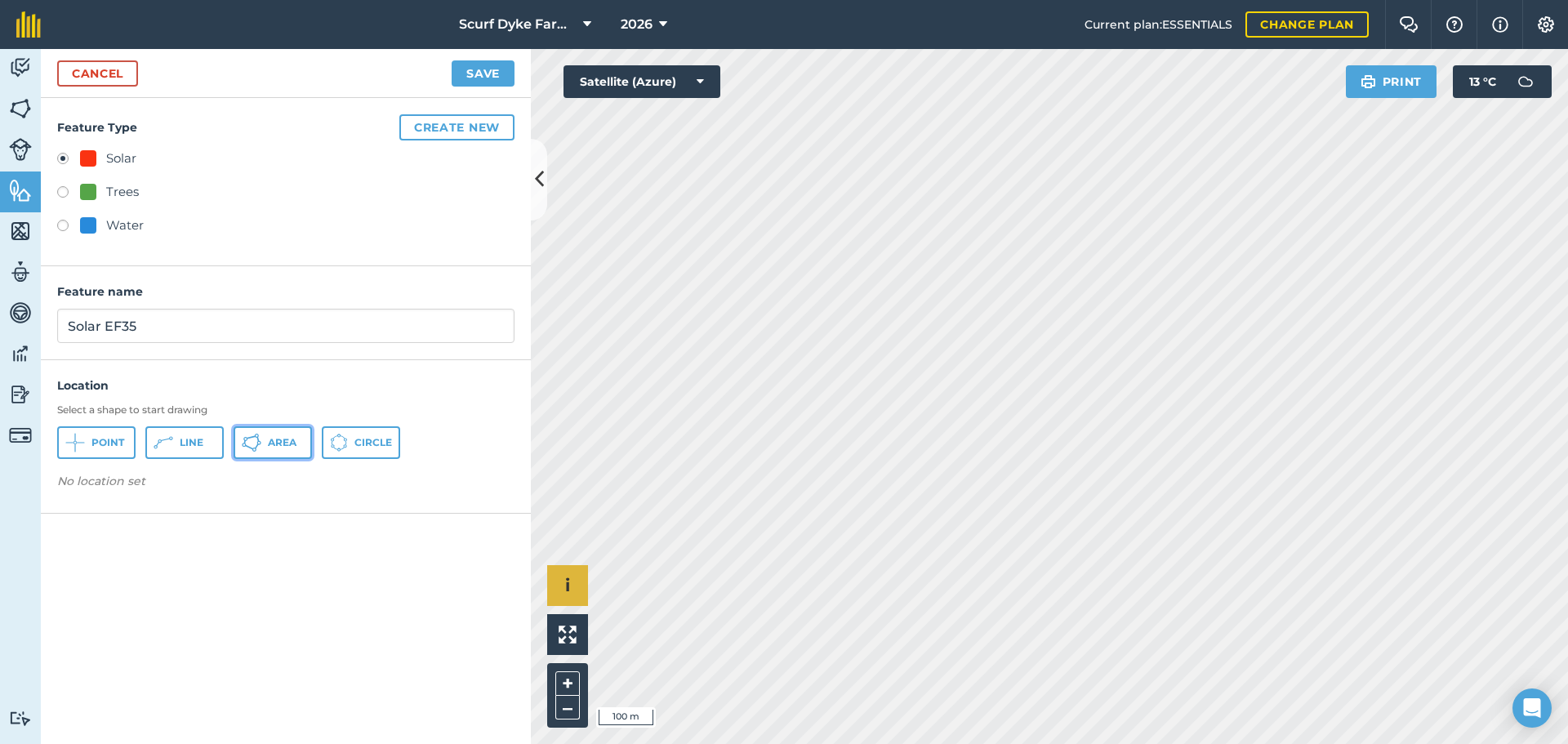
click at [274, 440] on span "Area" at bounding box center [282, 443] width 28 height 13
click at [484, 73] on button "Save" at bounding box center [483, 74] width 63 height 27
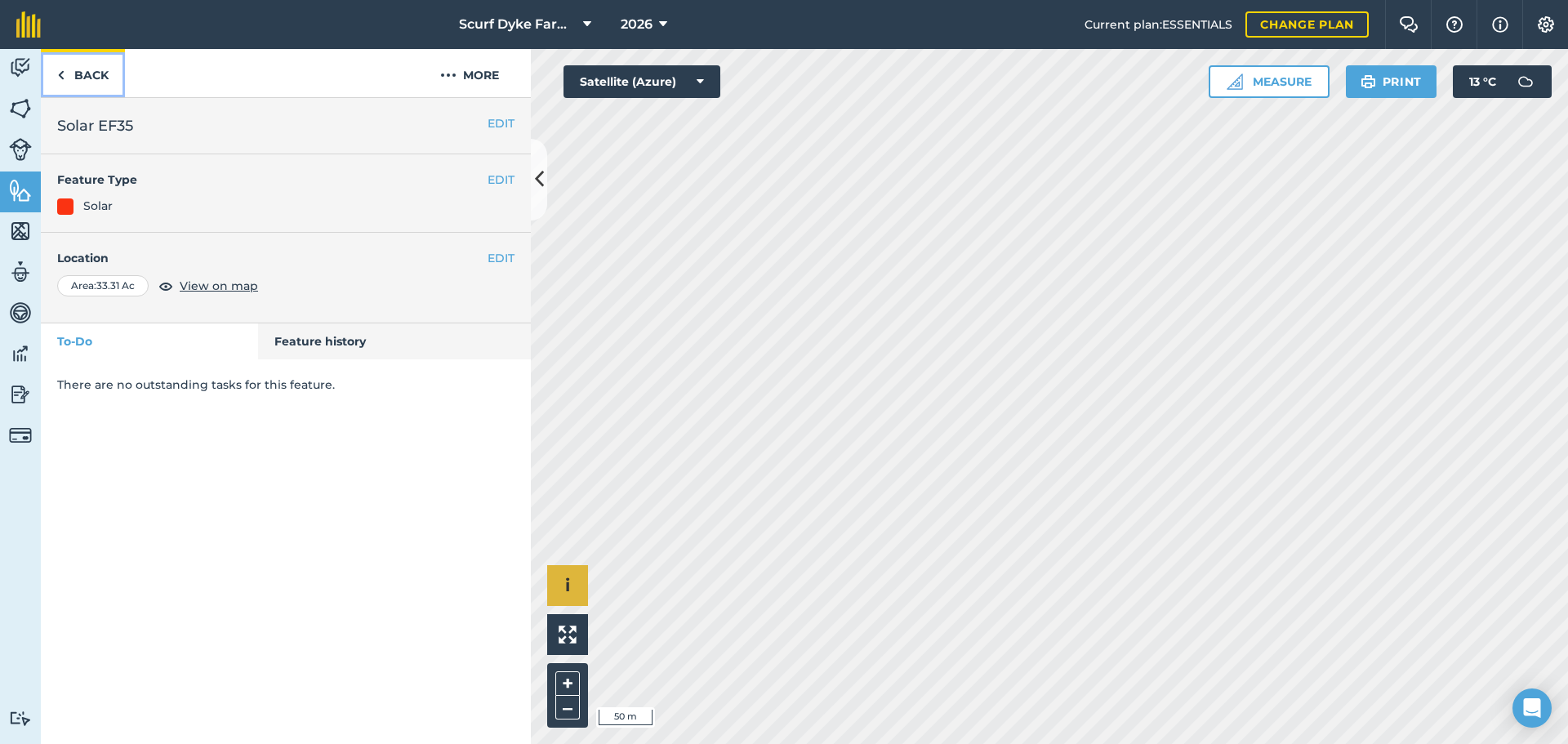
click at [91, 75] on link "Back" at bounding box center [82, 73] width 84 height 48
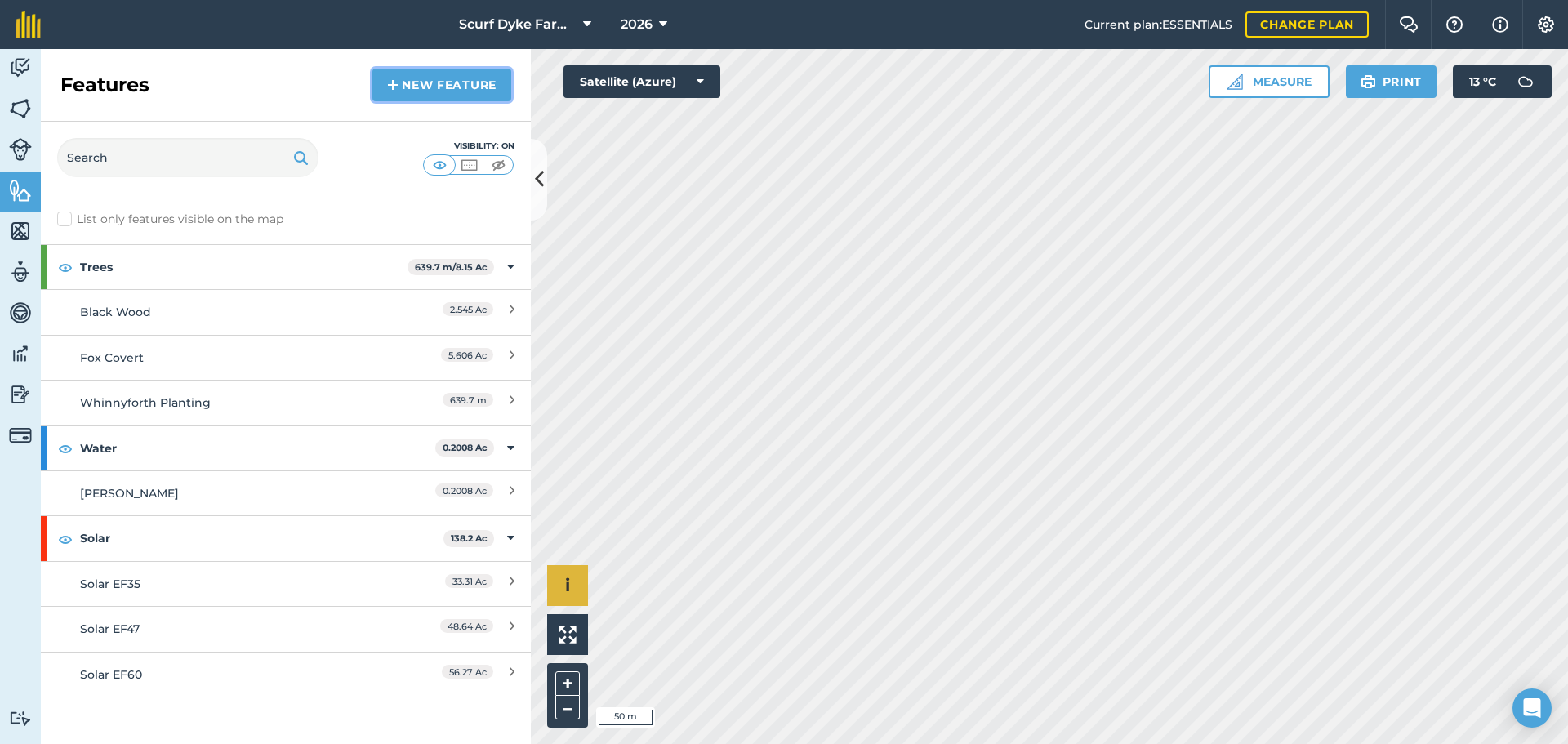
click at [440, 86] on link "New feature" at bounding box center [441, 85] width 138 height 32
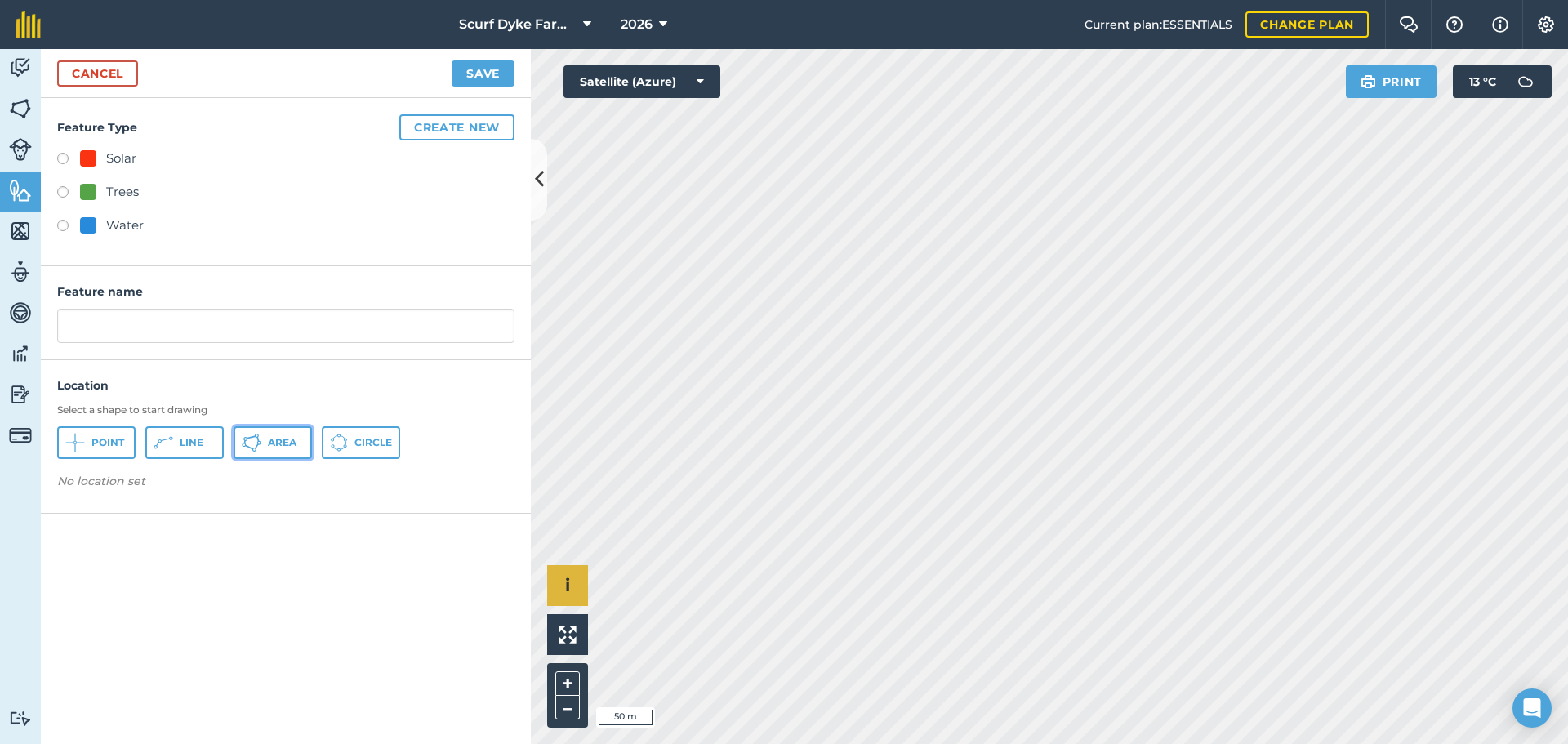
click at [264, 440] on button "Area" at bounding box center [273, 442] width 79 height 32
click at [150, 323] on input "text" at bounding box center [285, 325] width 457 height 34
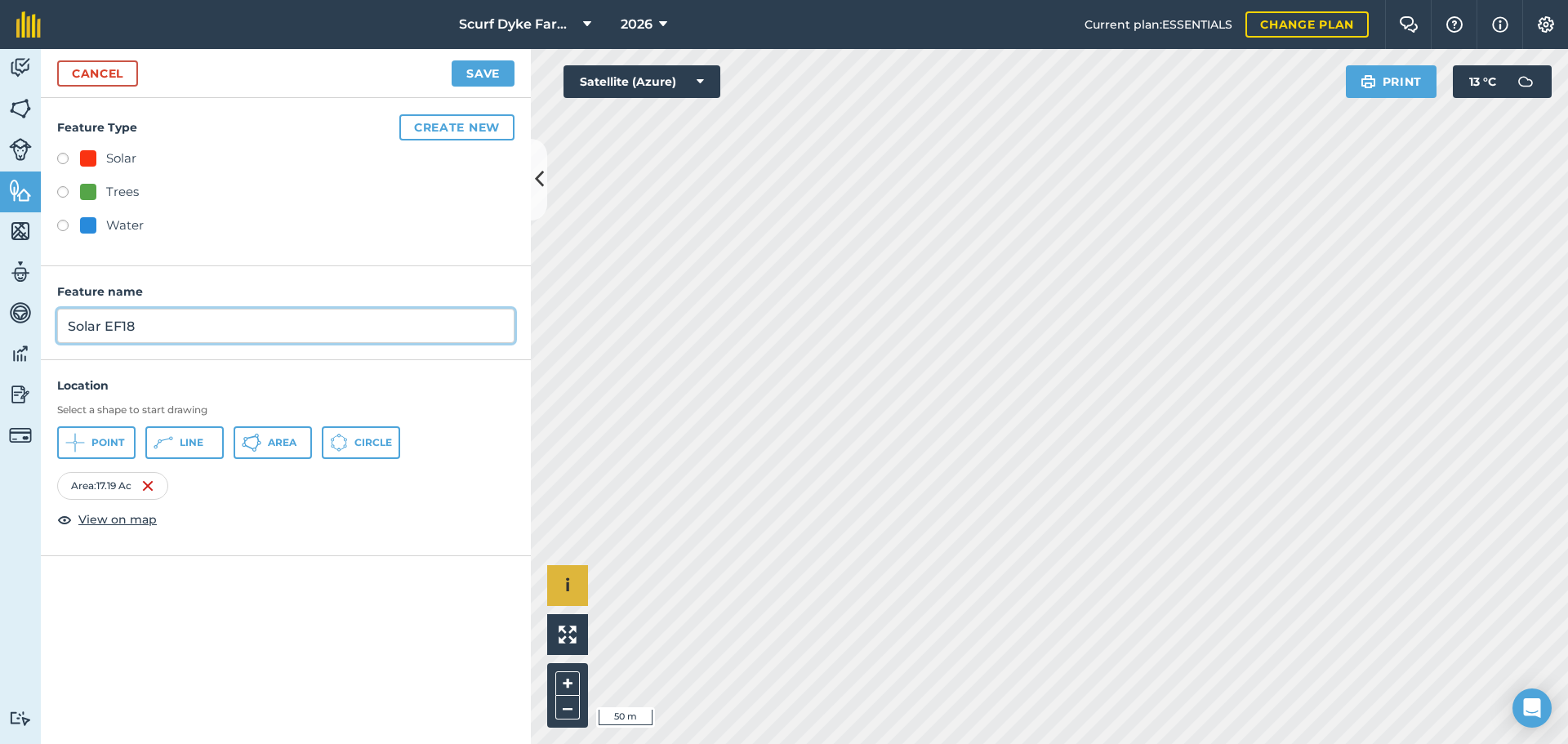
type input "Solar EF18"
click at [61, 158] on label at bounding box center [69, 161] width 23 height 17
radio input "true"
click at [463, 72] on button "Save" at bounding box center [483, 74] width 63 height 27
